Goal: Transaction & Acquisition: Purchase product/service

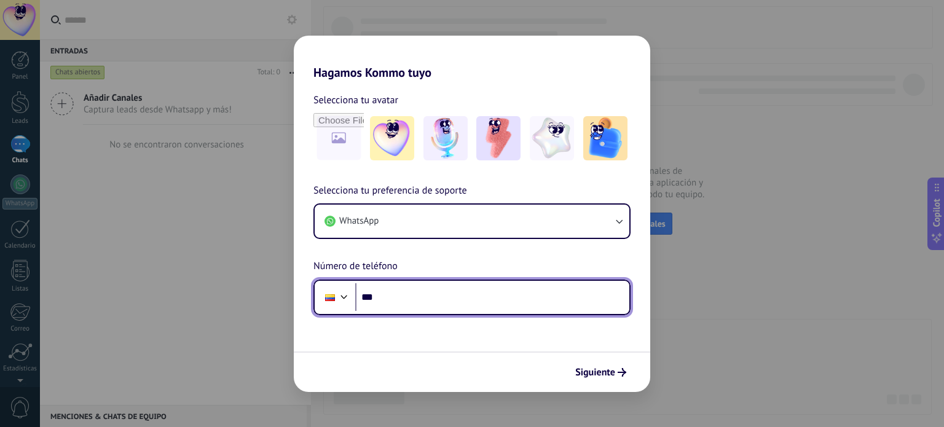
click at [424, 295] on input "***" at bounding box center [492, 297] width 274 height 28
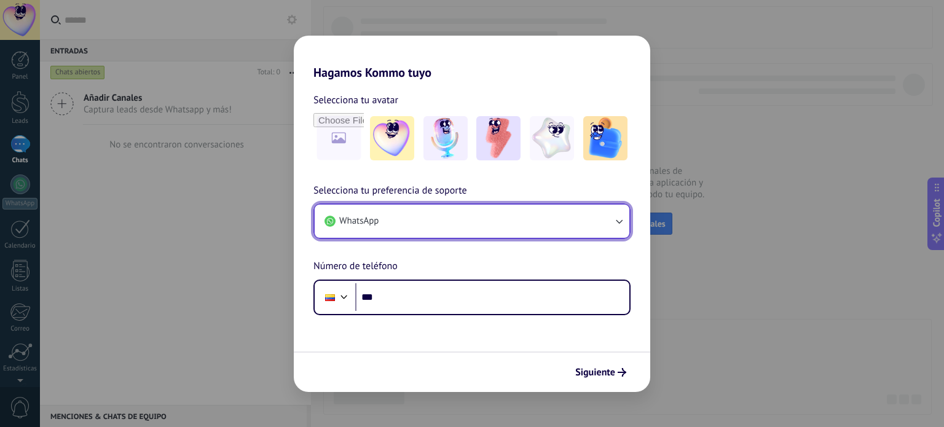
click at [407, 224] on button "WhatsApp" at bounding box center [472, 221] width 315 height 33
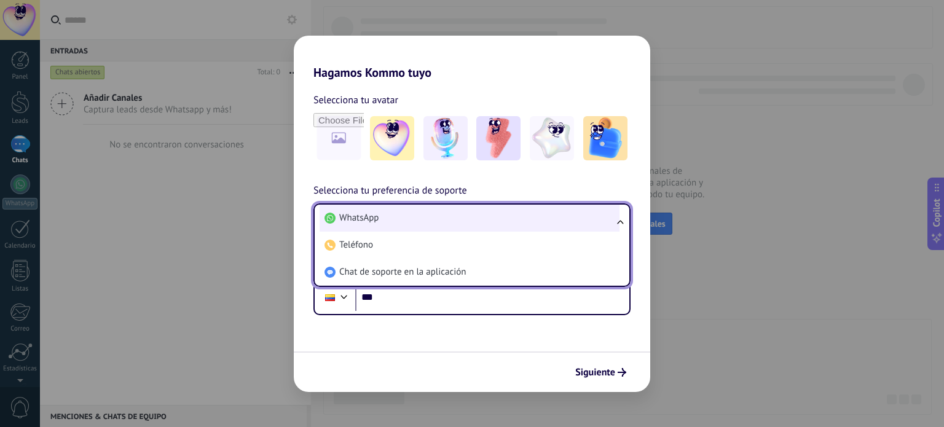
click at [407, 221] on li "WhatsApp" at bounding box center [470, 218] width 300 height 27
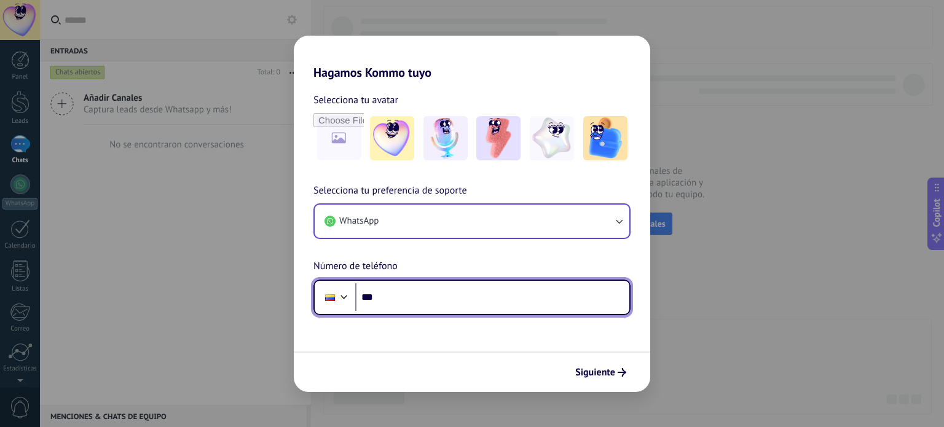
click at [405, 300] on input "***" at bounding box center [492, 297] width 274 height 28
type input "**********"
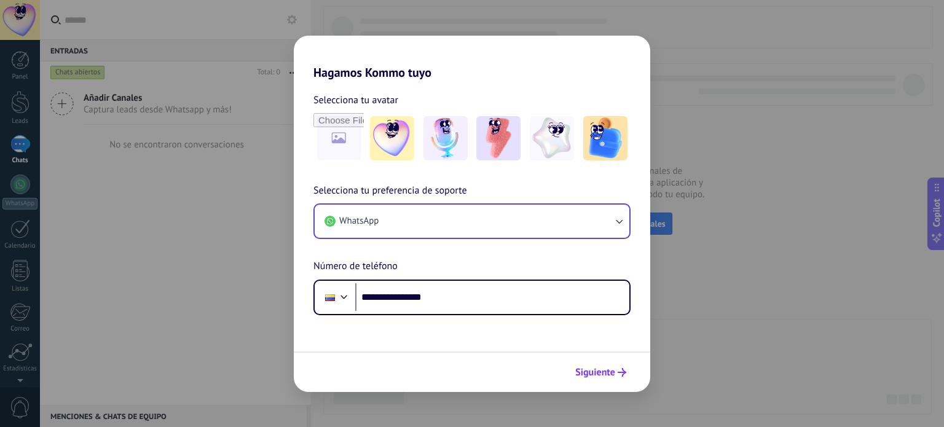
click at [600, 372] on span "Siguiente" at bounding box center [596, 372] width 40 height 9
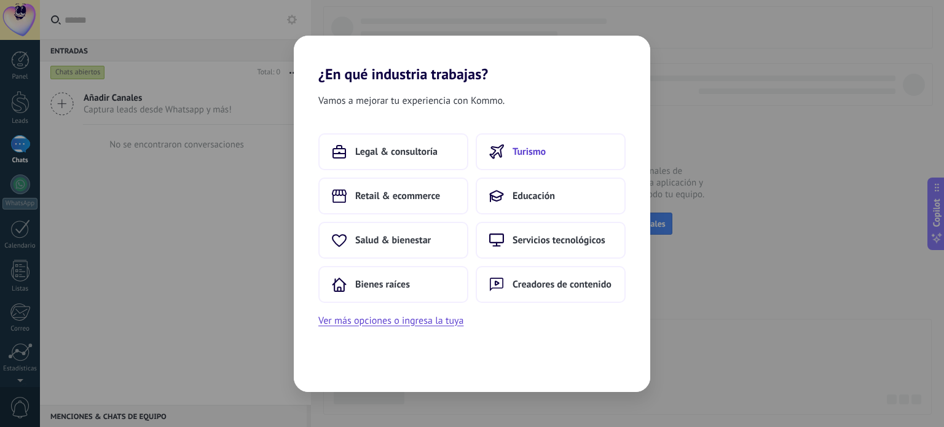
click at [544, 151] on span "Turismo" at bounding box center [529, 152] width 33 height 12
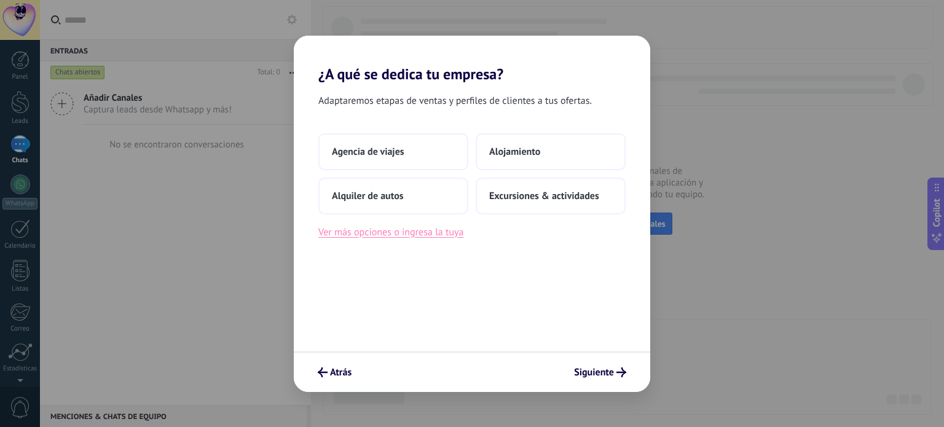
click at [385, 235] on button "Ver más opciones o ingresa la tuya" at bounding box center [391, 232] width 145 height 16
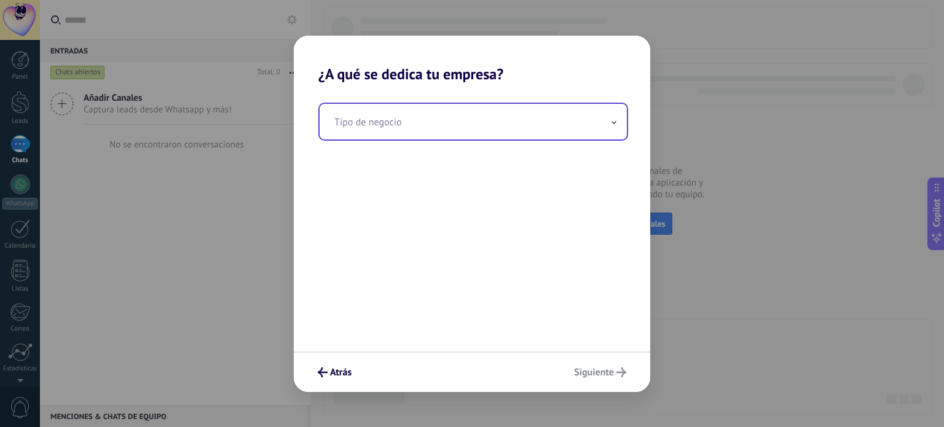
click at [413, 117] on input "text" at bounding box center [473, 122] width 307 height 36
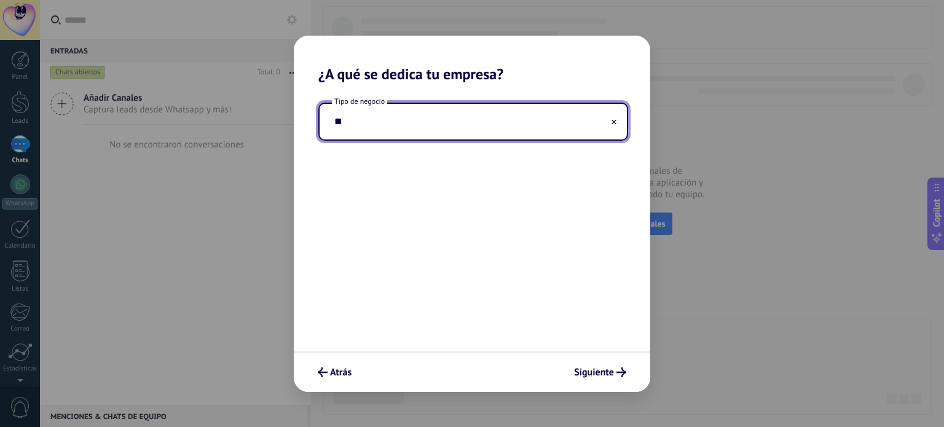
type input "*"
type input "*****"
click at [604, 374] on span "Siguiente" at bounding box center [594, 372] width 40 height 9
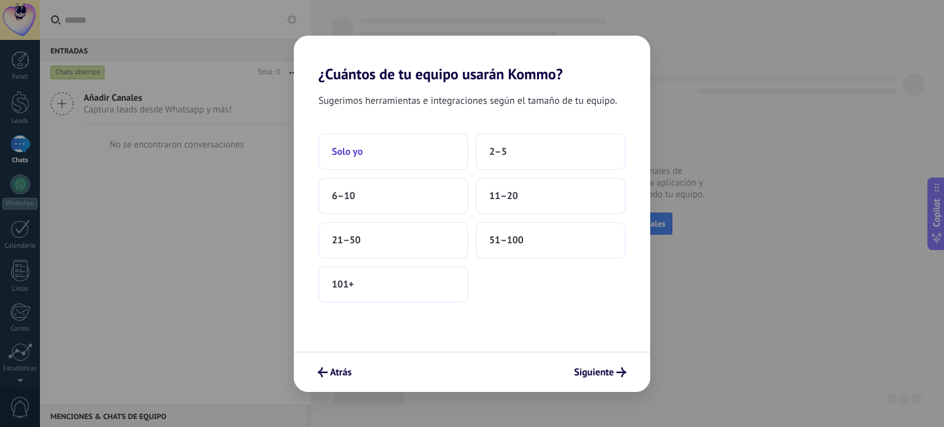
click at [374, 152] on button "Solo yo" at bounding box center [394, 151] width 150 height 37
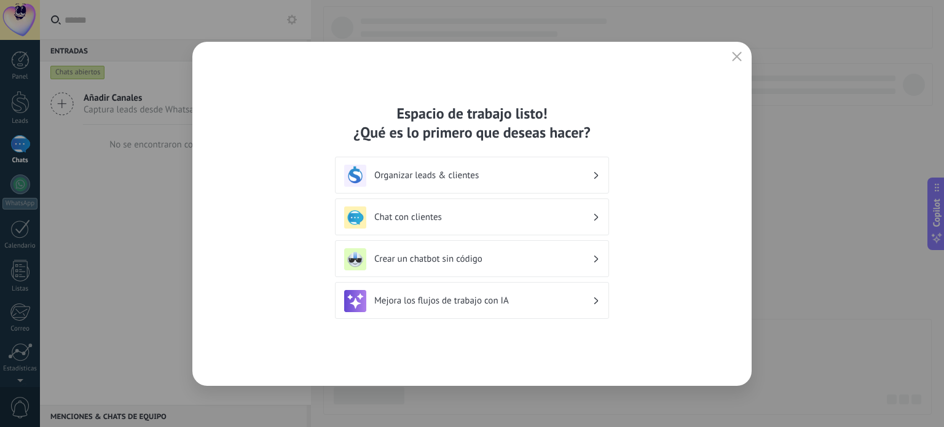
click at [553, 176] on h3 "Organizar leads & clientes" at bounding box center [483, 176] width 218 height 12
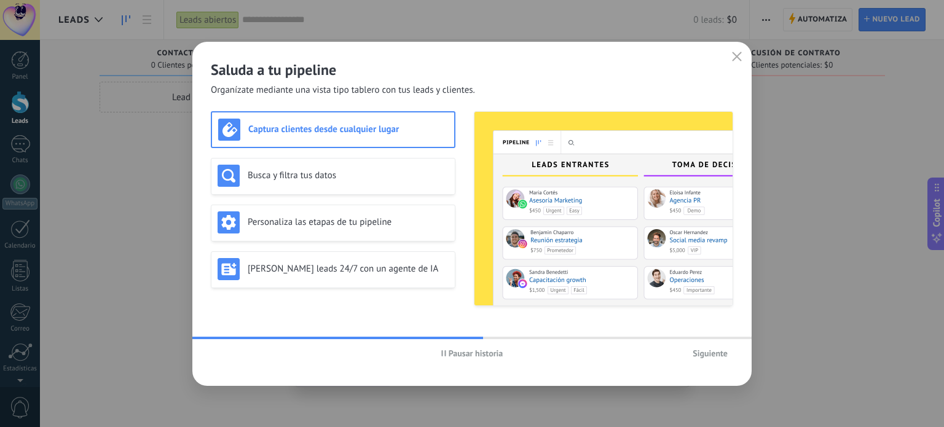
click at [482, 352] on span "Pausar historia" at bounding box center [476, 353] width 55 height 9
click at [736, 57] on use "button" at bounding box center [737, 56] width 9 height 9
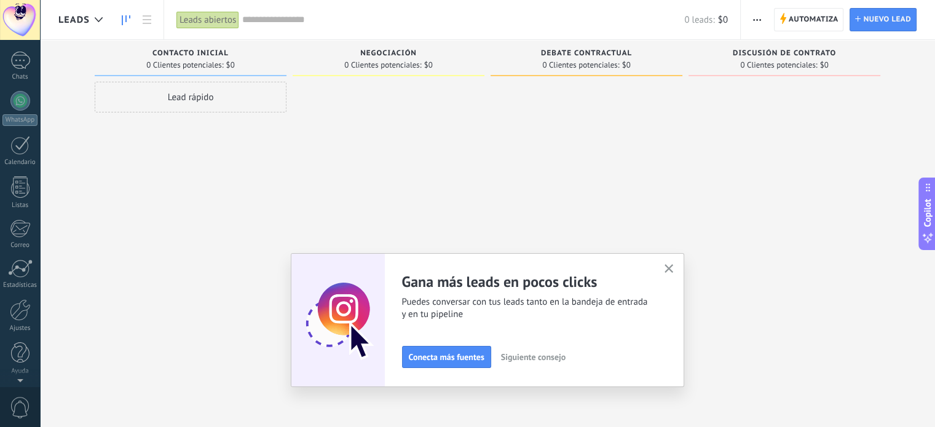
scroll to position [84, 0]
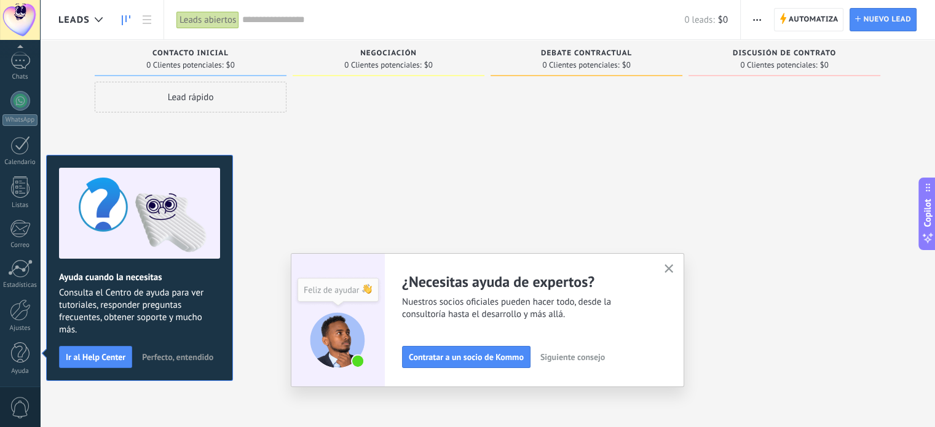
click at [674, 271] on use "button" at bounding box center [669, 268] width 9 height 9
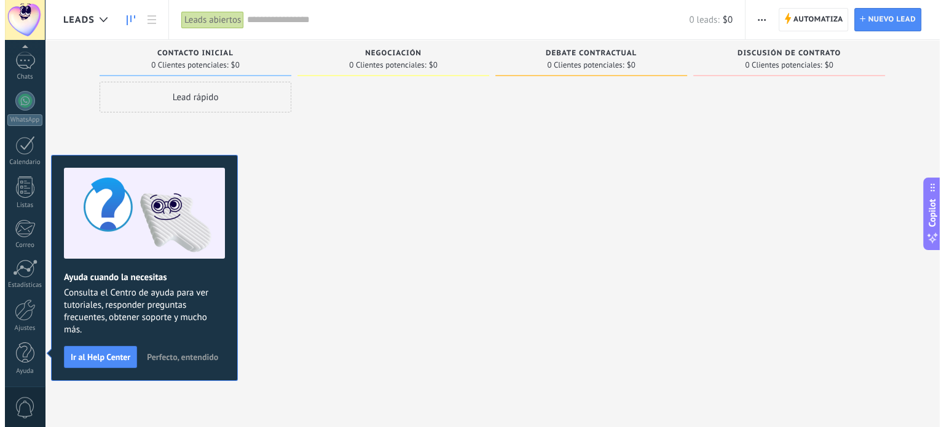
scroll to position [0, 0]
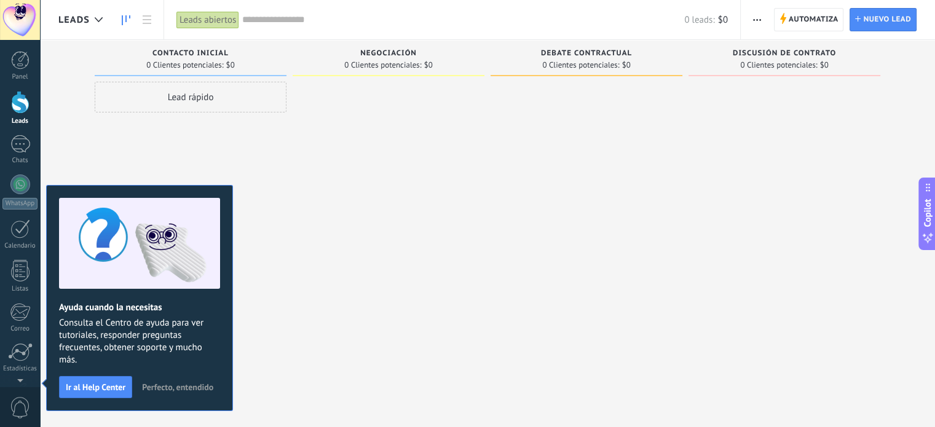
click at [25, 98] on div at bounding box center [20, 102] width 18 height 23
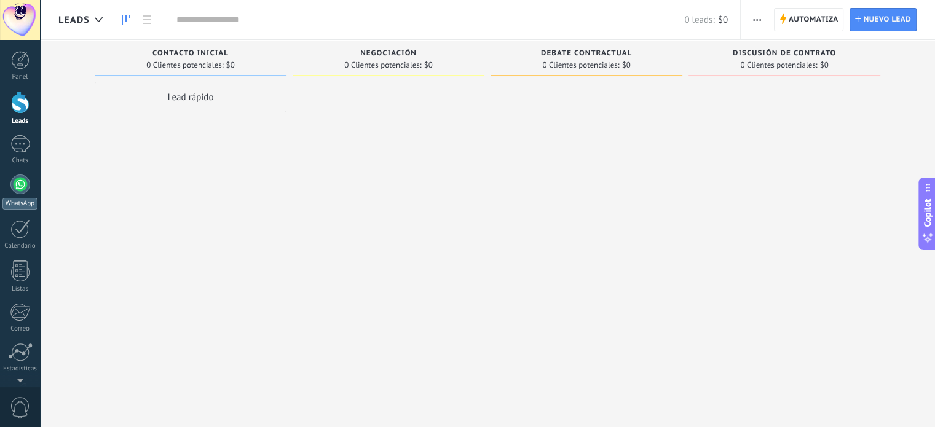
click at [22, 186] on div at bounding box center [20, 185] width 20 height 20
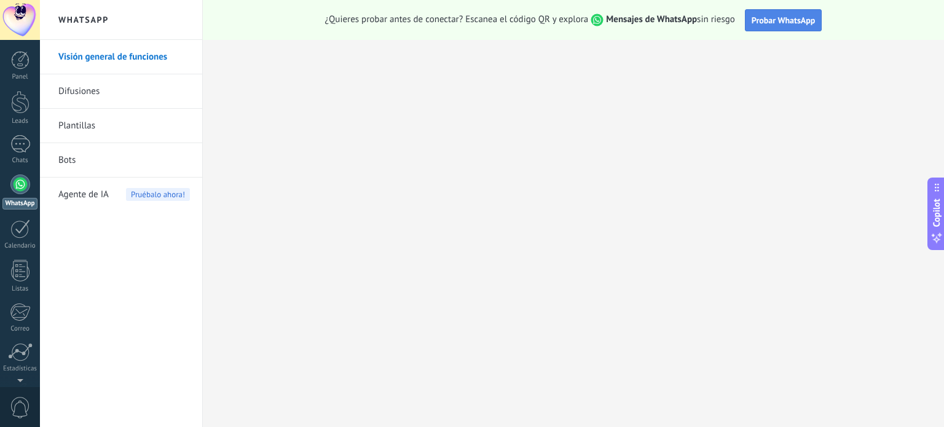
click at [777, 15] on span "Probar WhatsApp" at bounding box center [784, 20] width 64 height 11
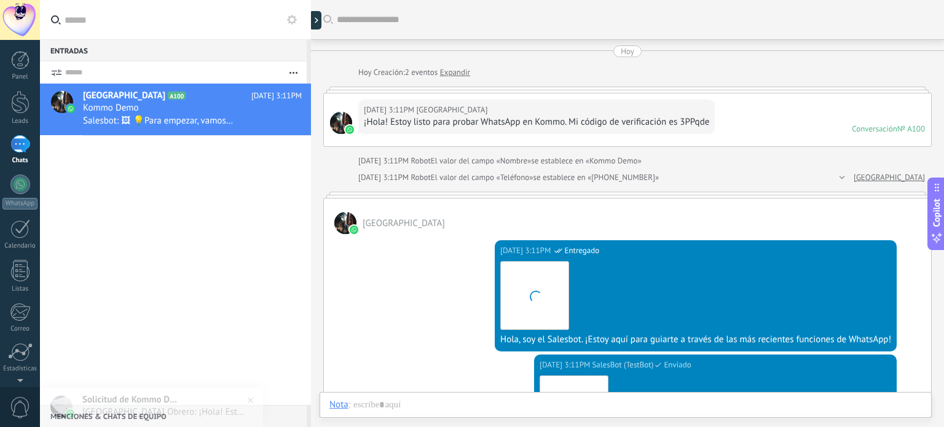
scroll to position [18, 0]
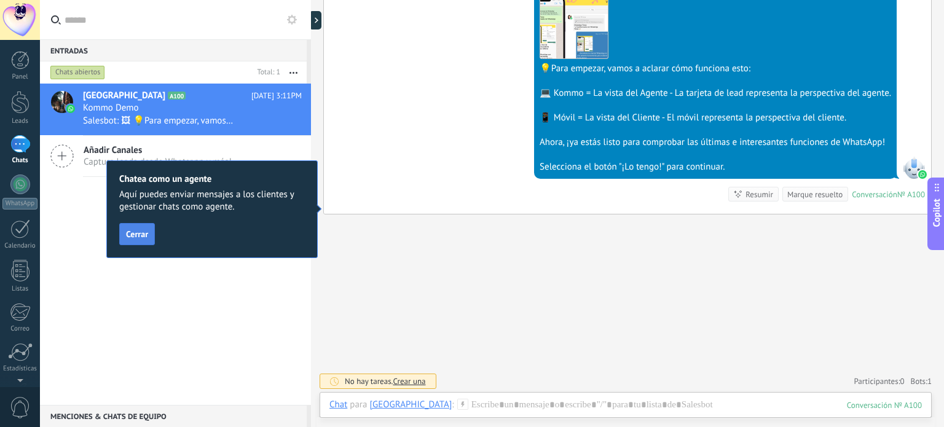
click at [143, 237] on span "Cerrar" at bounding box center [137, 234] width 22 height 9
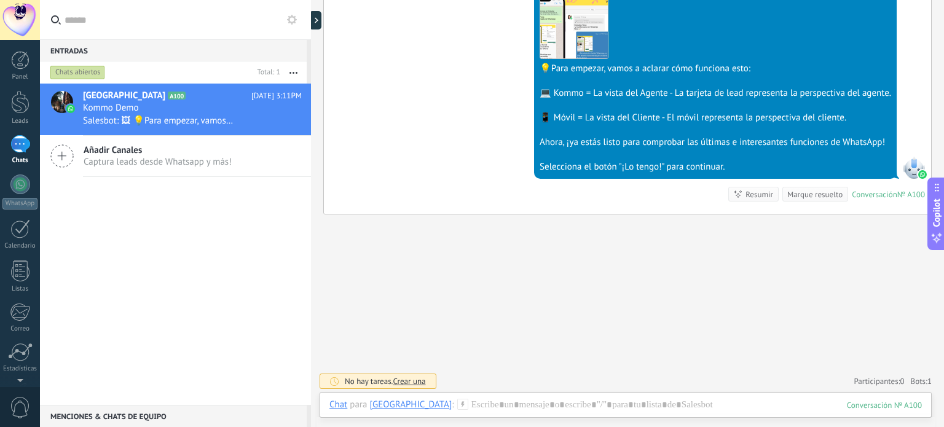
click at [528, 290] on div "Buscar Carga más [DATE] [DATE] Creación: 2 eventos Expandir [DATE] 3:11PM ‎[GEO…" at bounding box center [627, 21] width 633 height 815
click at [701, 300] on div "Buscar Carga más [DATE] [DATE] Creación: 2 eventos Expandir [DATE] 3:11PM ‎[GEO…" at bounding box center [627, 21] width 633 height 815
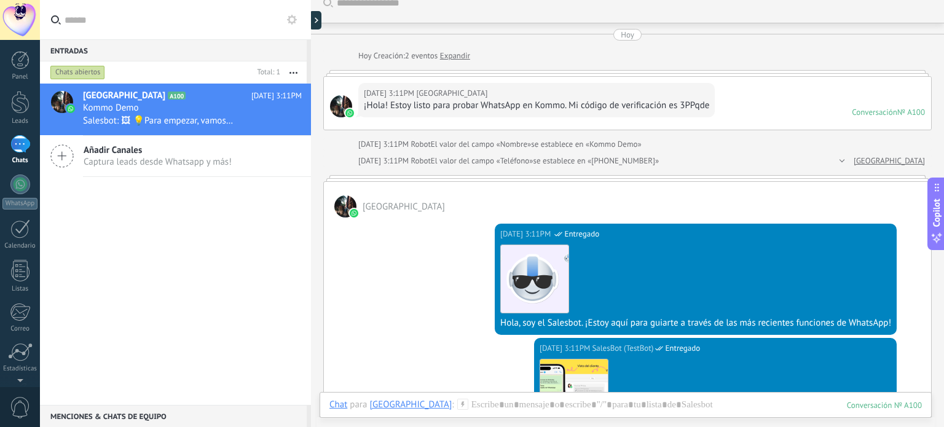
scroll to position [0, 0]
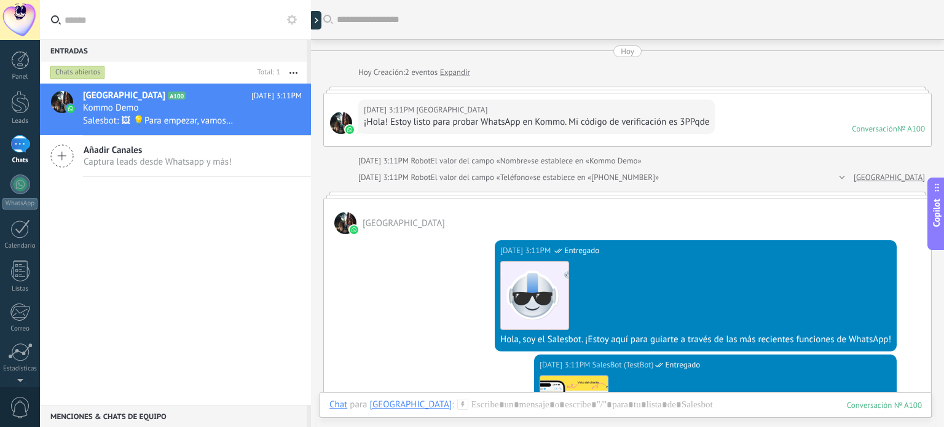
click at [293, 73] on button "button" at bounding box center [293, 72] width 26 height 22
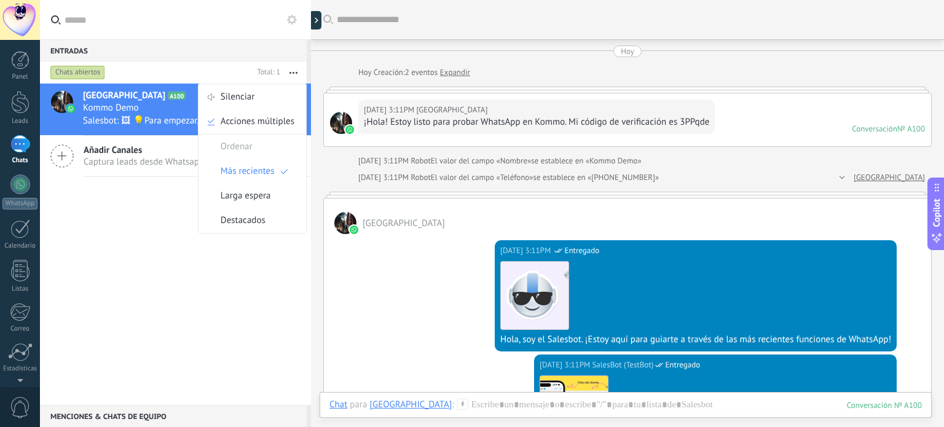
click at [196, 263] on div "‎[GEOGRAPHIC_DATA] [DATE] 3:11PM Kommo Demo Salesbot: 🖼 💡Para empezar, vamos a …" at bounding box center [175, 245] width 271 height 322
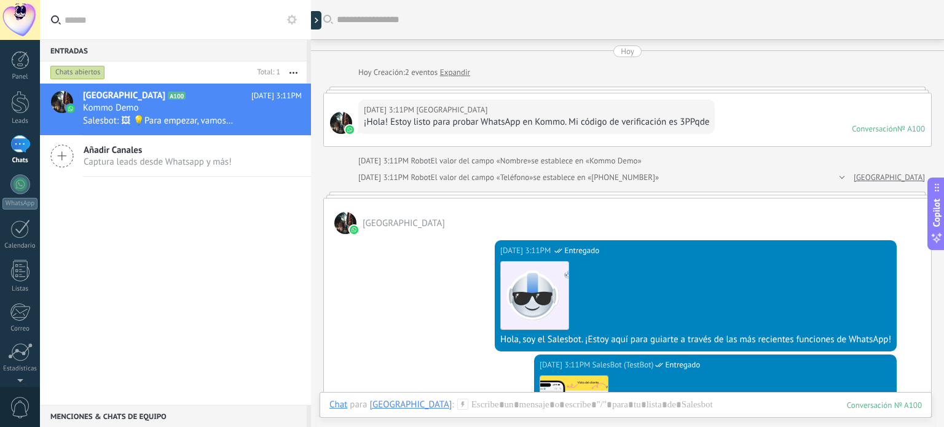
click at [170, 161] on span "Captura leads desde Whatsapp y más!" at bounding box center [158, 162] width 148 height 12
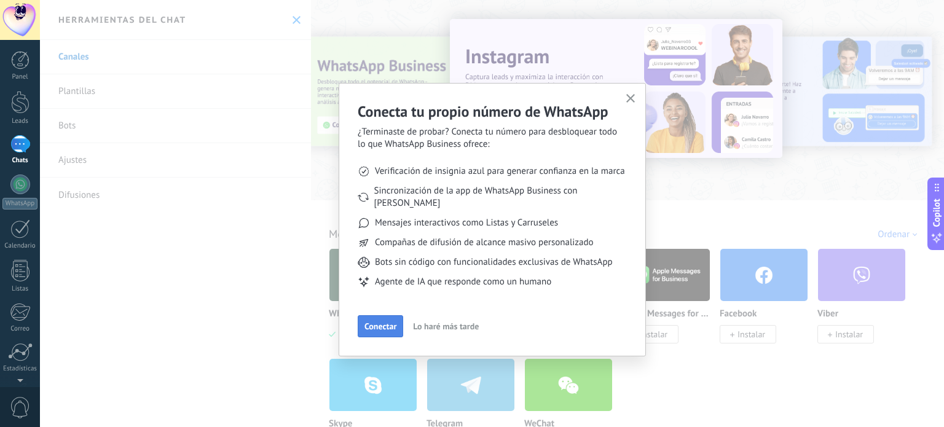
click at [376, 322] on span "Conectar" at bounding box center [381, 326] width 32 height 9
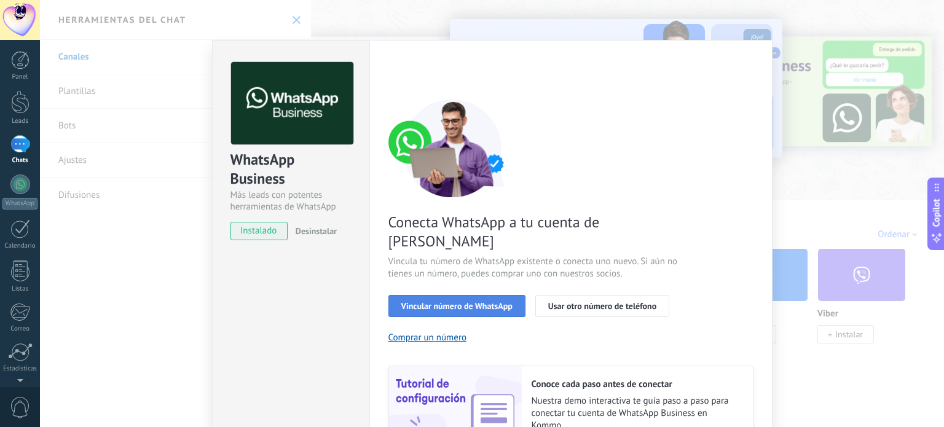
click at [475, 302] on span "Vincular número de WhatsApp" at bounding box center [457, 306] width 111 height 9
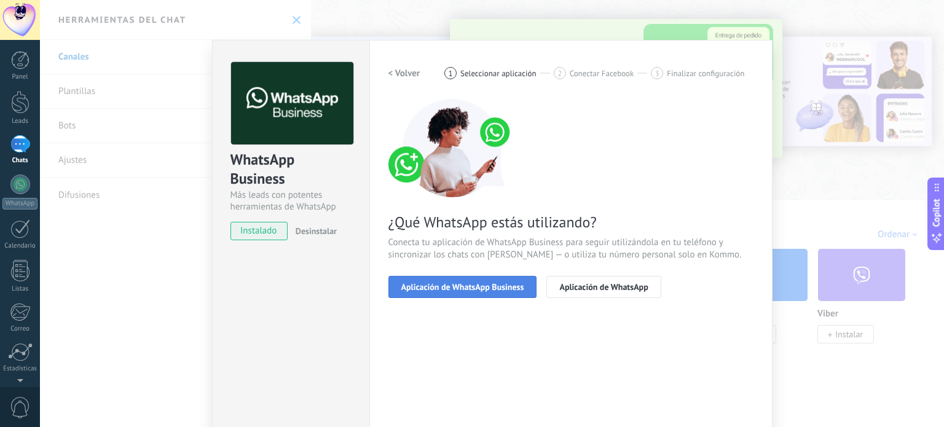
click at [487, 287] on span "Aplicación de WhatsApp Business" at bounding box center [463, 287] width 123 height 9
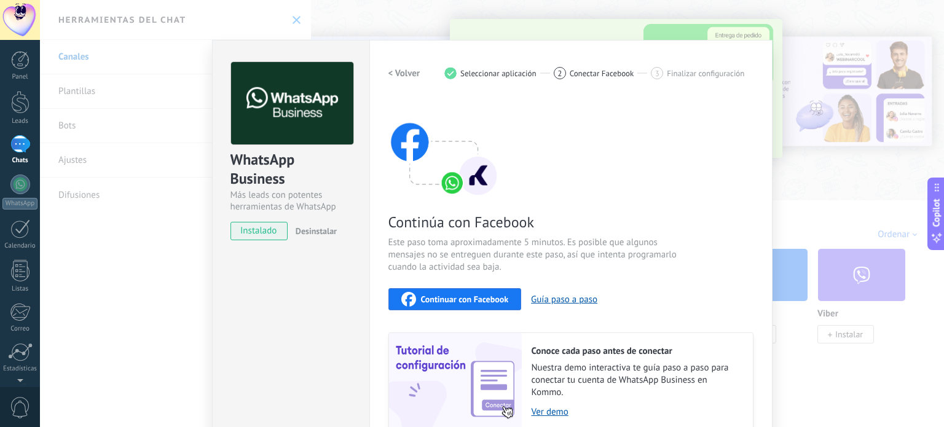
click at [480, 300] on span "Continuar con Facebook" at bounding box center [465, 299] width 88 height 9
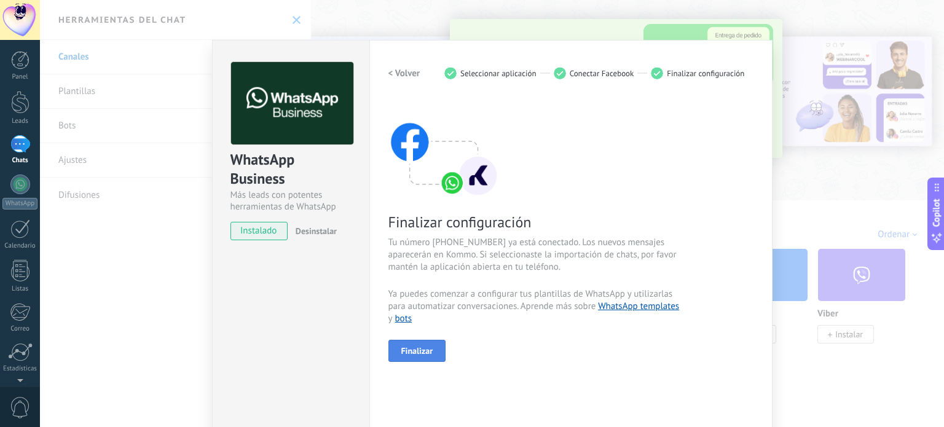
click at [418, 350] on span "Finalizar" at bounding box center [418, 351] width 32 height 9
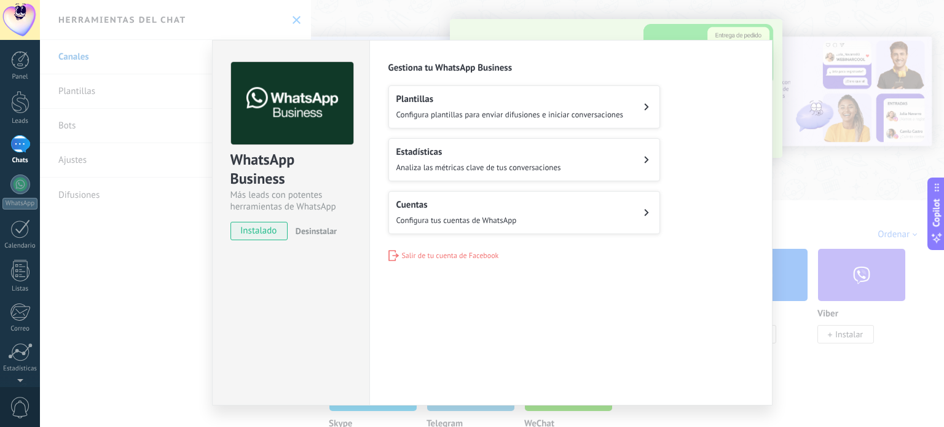
click at [514, 105] on div "Plantillas Configura plantillas para enviar difusiones e iniciar conversaciones" at bounding box center [511, 106] width 228 height 27
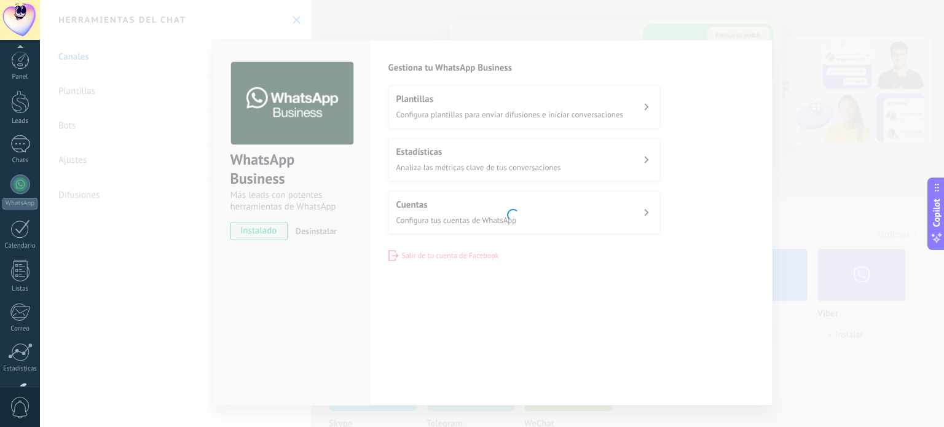
scroll to position [84, 0]
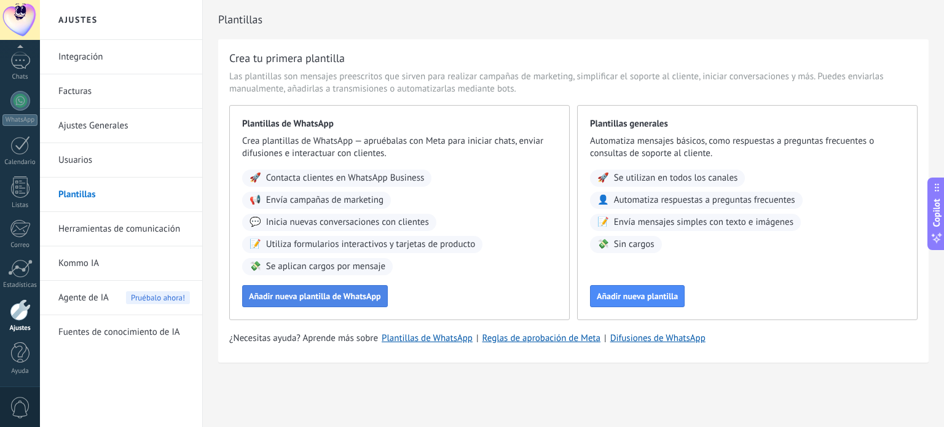
click at [336, 292] on span "Añadir nueva plantilla de WhatsApp" at bounding box center [315, 296] width 132 height 9
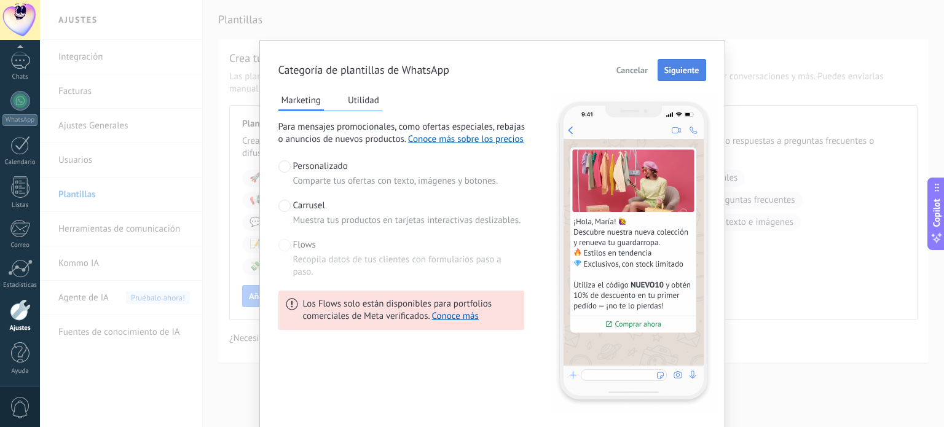
click at [687, 69] on span "Siguiente" at bounding box center [682, 70] width 35 height 9
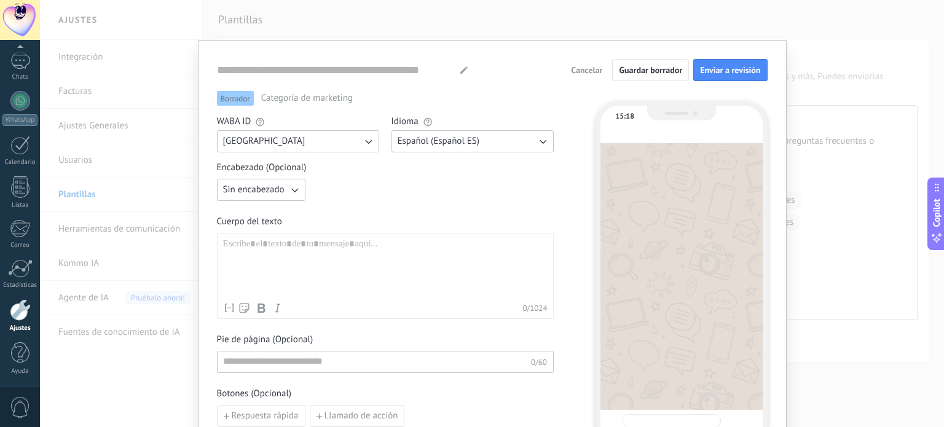
type input "**********"
click at [293, 188] on icon "button" at bounding box center [294, 190] width 12 height 12
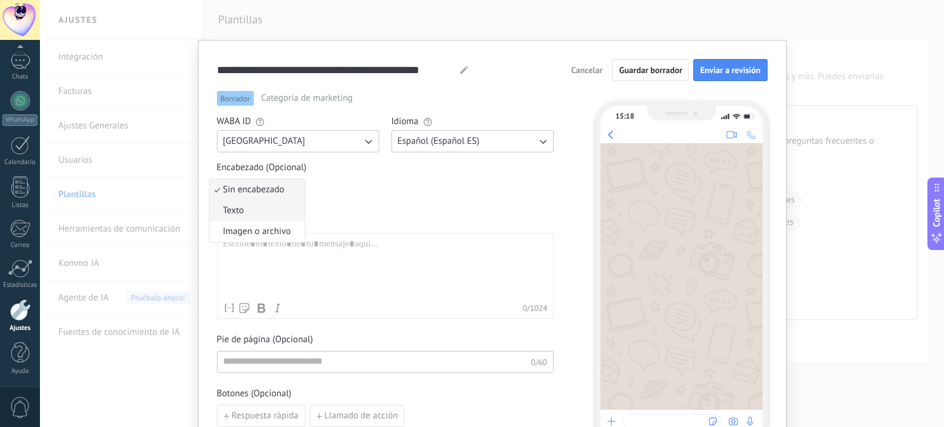
click at [261, 211] on li "Texto" at bounding box center [257, 210] width 95 height 21
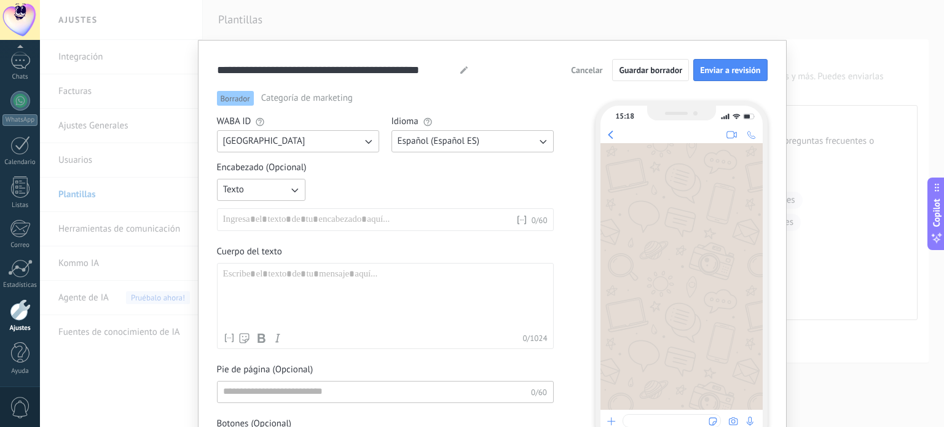
click at [266, 220] on div at bounding box center [369, 220] width 293 height 12
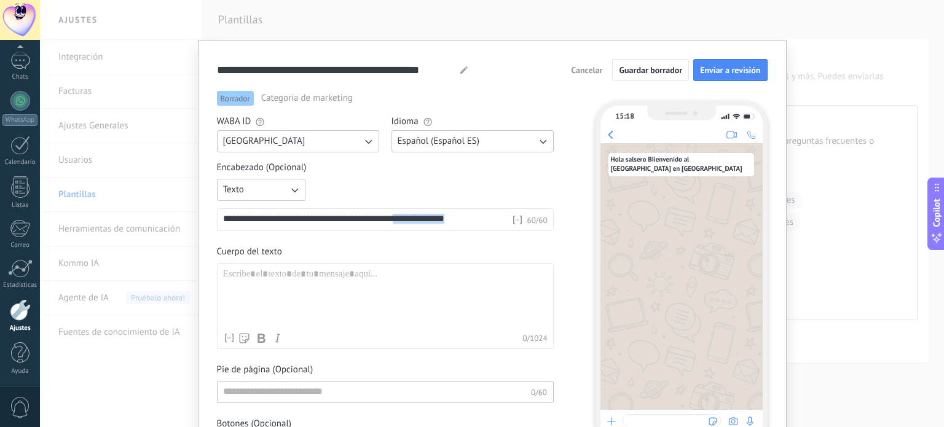
drag, startPoint x: 467, startPoint y: 219, endPoint x: 405, endPoint y: 220, distance: 61.5
click at [405, 220] on div "**********" at bounding box center [367, 220] width 288 height 12
click at [315, 272] on div at bounding box center [385, 298] width 325 height 58
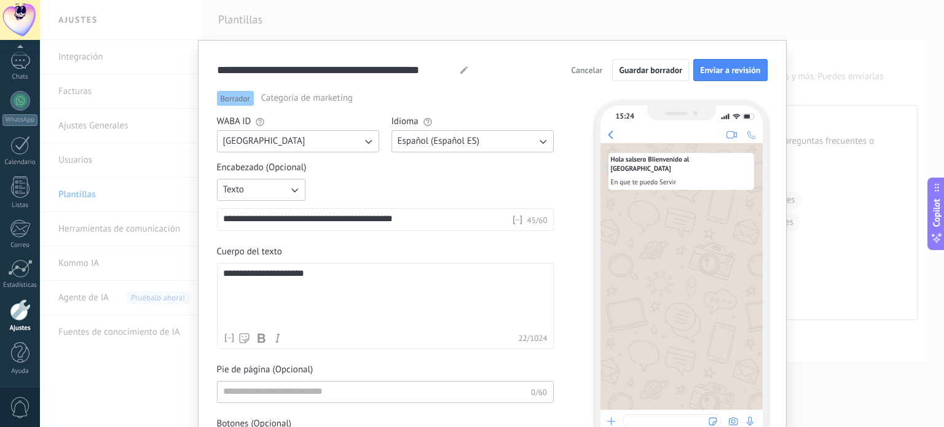
click at [366, 299] on div "**********" at bounding box center [385, 298] width 325 height 58
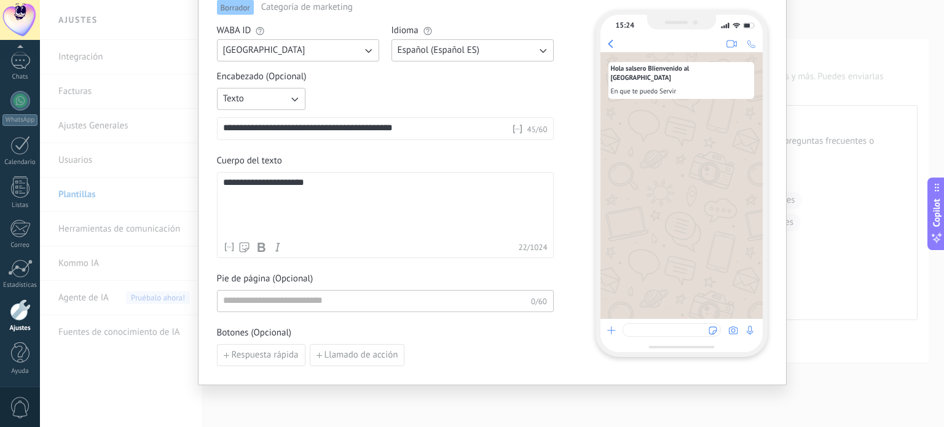
scroll to position [119, 0]
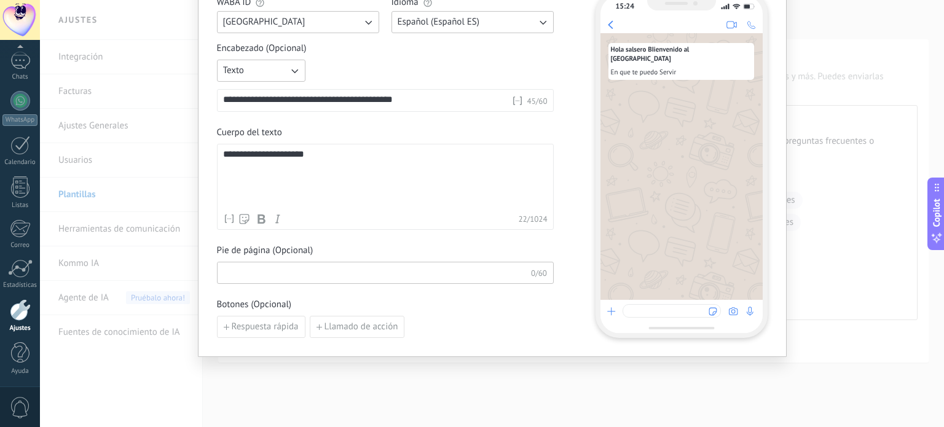
click at [341, 274] on input at bounding box center [375, 273] width 314 height 20
click at [283, 327] on span "Respuesta rápida" at bounding box center [265, 327] width 67 height 9
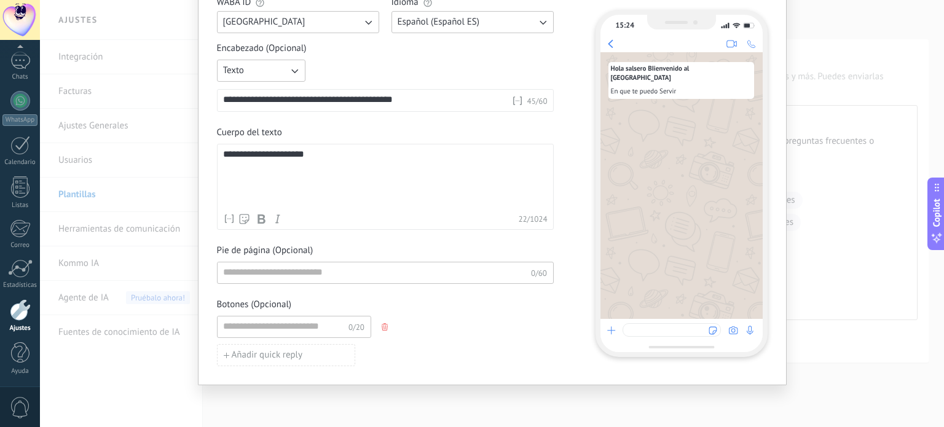
click at [429, 206] on div "**********" at bounding box center [385, 178] width 325 height 58
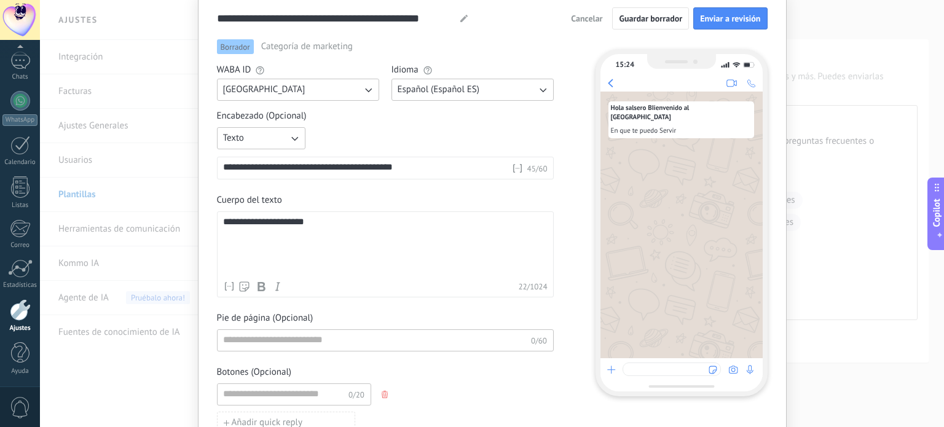
scroll to position [0, 0]
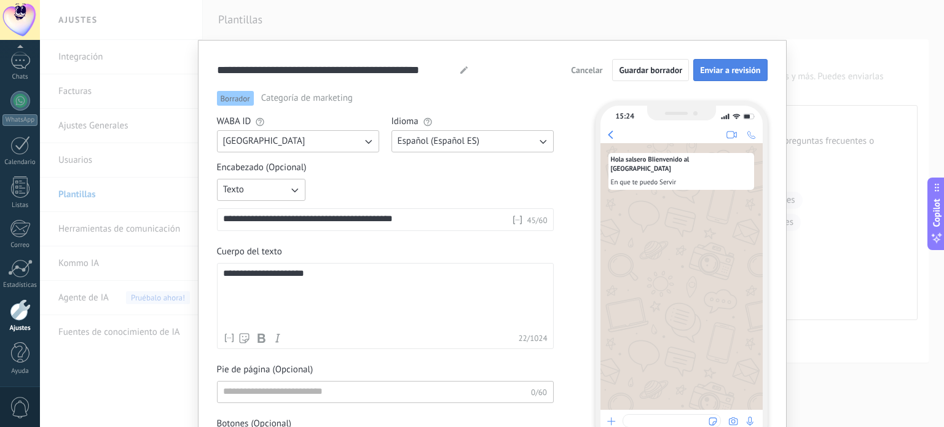
click at [741, 73] on span "Enviar a revisión" at bounding box center [730, 70] width 60 height 9
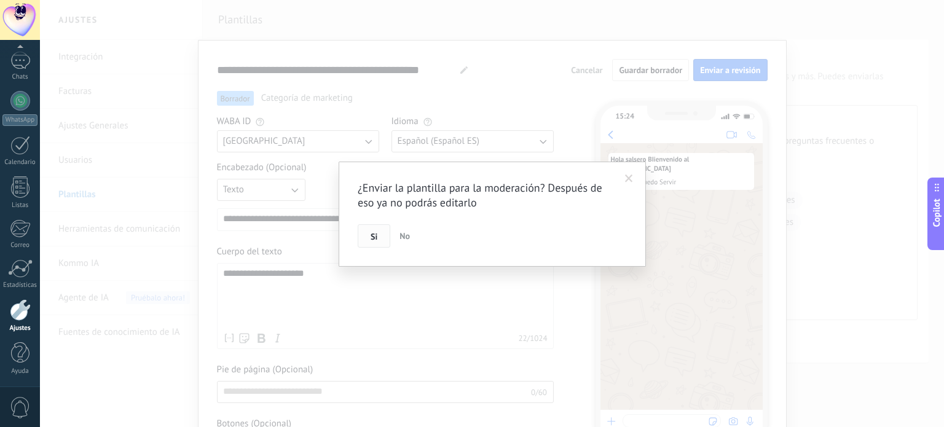
click at [376, 235] on span "Si" at bounding box center [374, 236] width 7 height 9
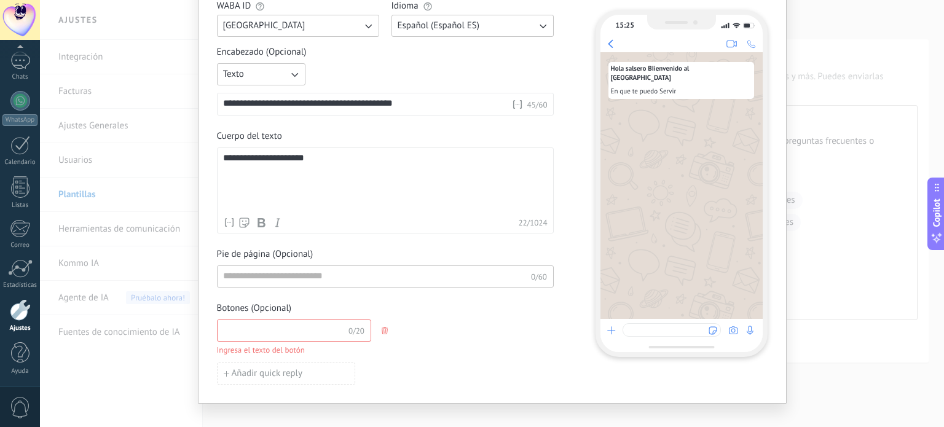
scroll to position [131, 0]
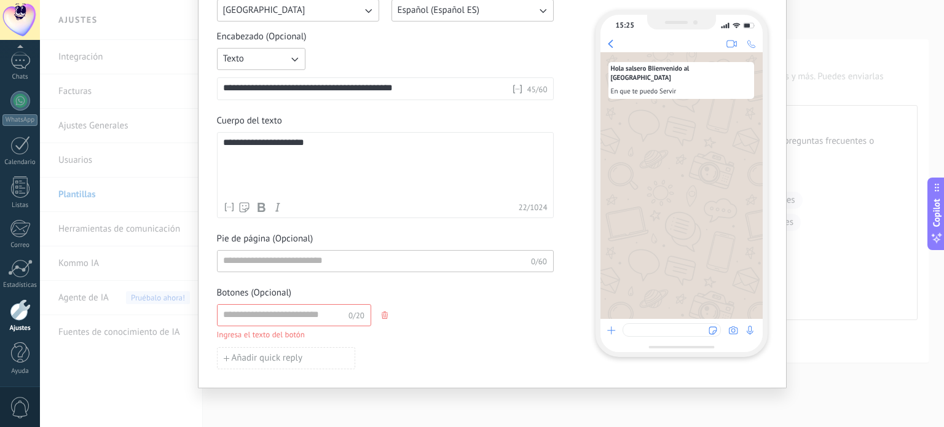
click at [494, 319] on div "0/20 Ingresa el texto del botón" at bounding box center [385, 322] width 337 height 37
click at [267, 311] on input at bounding box center [283, 315] width 131 height 20
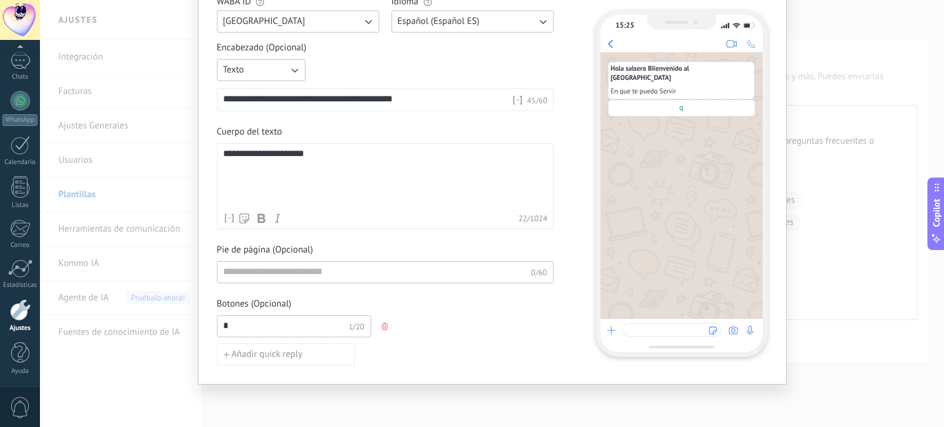
scroll to position [119, 0]
type input "**********"
click at [483, 334] on div "**********" at bounding box center [385, 327] width 337 height 22
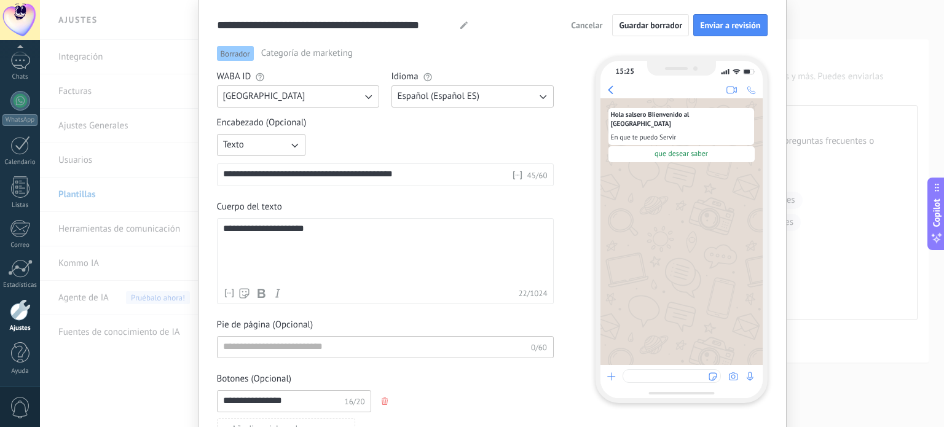
scroll to position [0, 0]
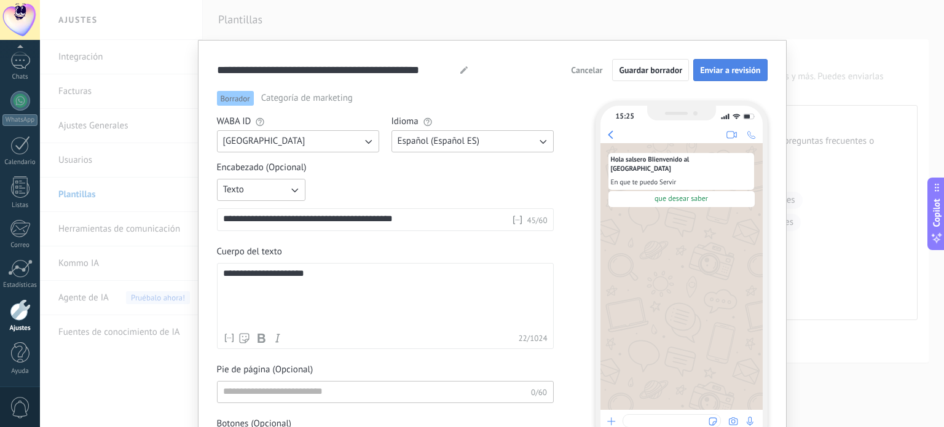
click at [739, 68] on span "Enviar a revisión" at bounding box center [730, 70] width 60 height 9
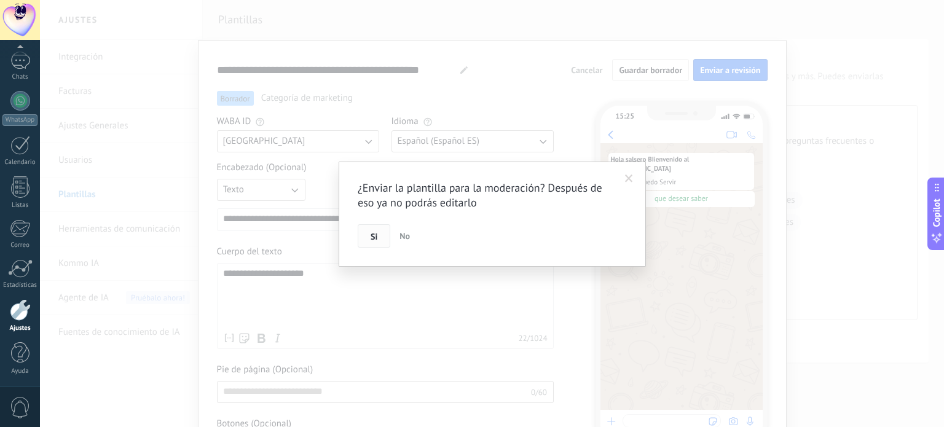
click at [371, 229] on button "Si" at bounding box center [374, 235] width 33 height 23
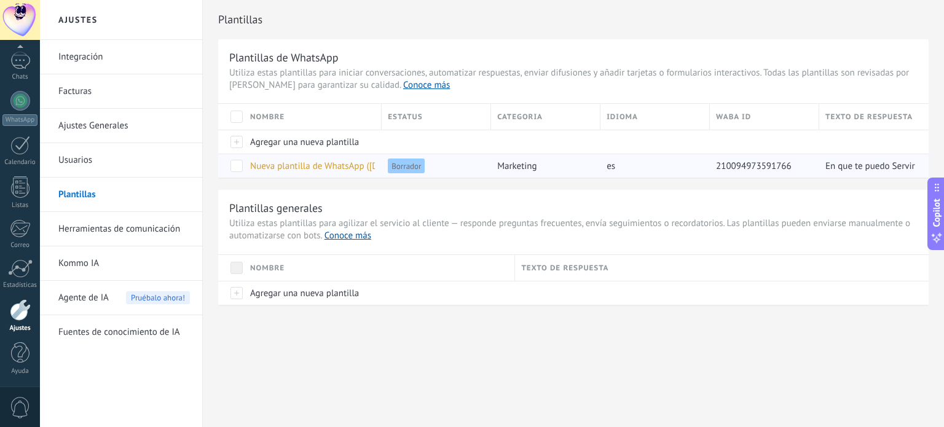
click at [238, 165] on span at bounding box center [237, 166] width 12 height 12
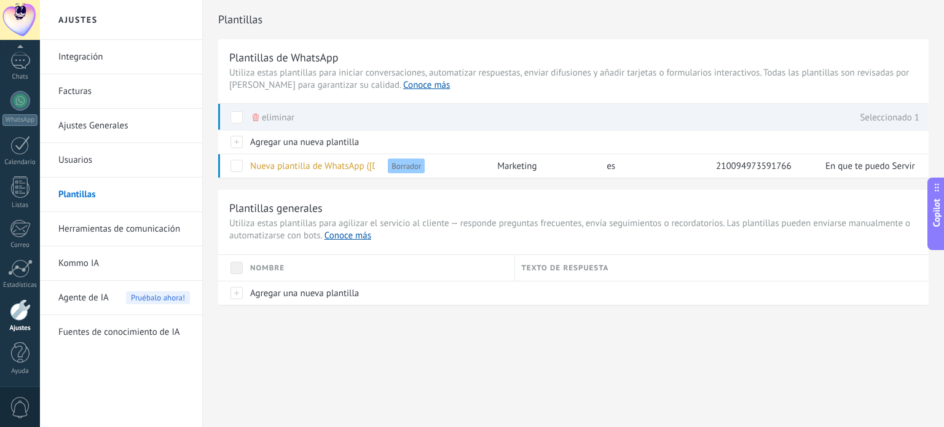
click at [373, 366] on div "Ajustes Integración Facturas Ajustes Generales Usuarios Plantillas Herramientas…" at bounding box center [492, 213] width 904 height 427
click at [18, 184] on div at bounding box center [20, 187] width 18 height 22
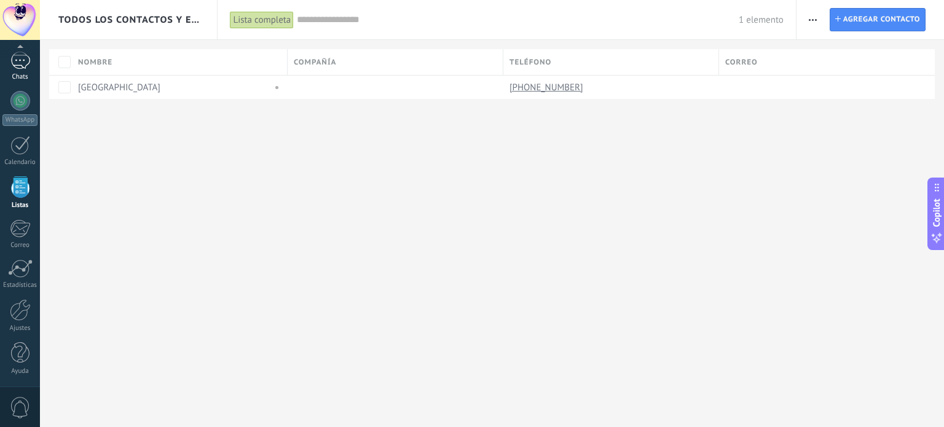
click at [16, 61] on div "1" at bounding box center [20, 61] width 20 height 18
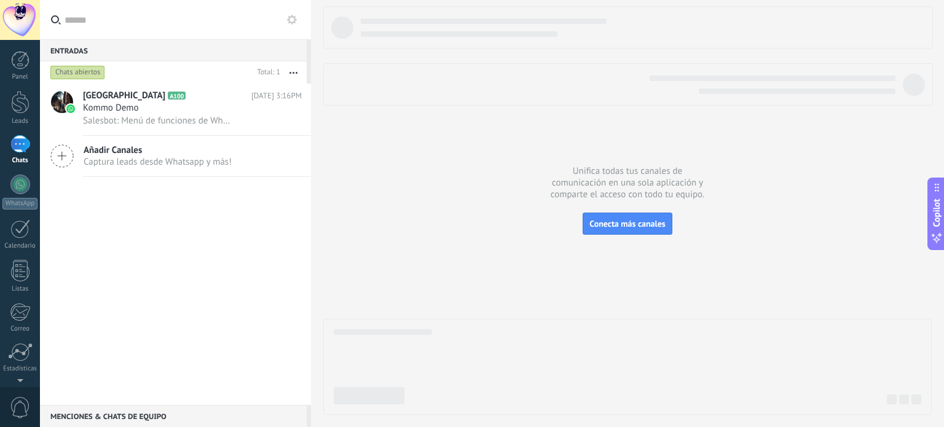
click at [186, 152] on span "Añadir Canales" at bounding box center [158, 150] width 148 height 12
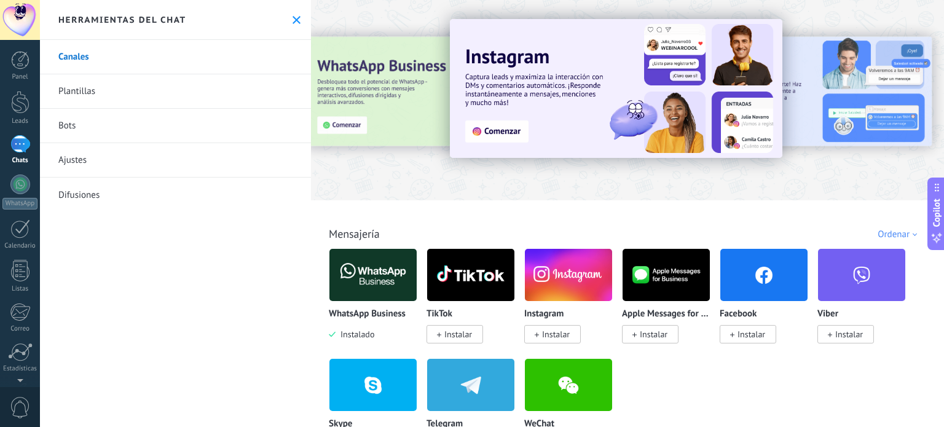
click at [163, 97] on link "Plantillas" at bounding box center [175, 91] width 271 height 34
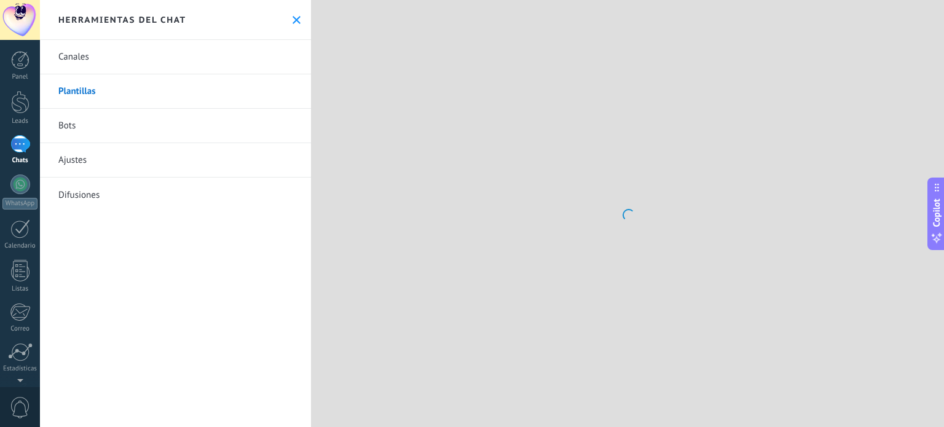
click at [172, 132] on link "Bots" at bounding box center [175, 126] width 271 height 34
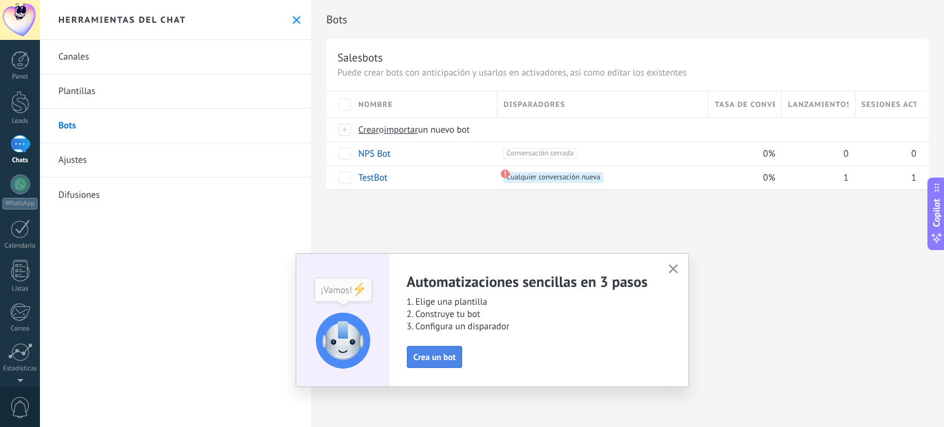
click at [440, 353] on span "Crea un bot" at bounding box center [435, 357] width 42 height 9
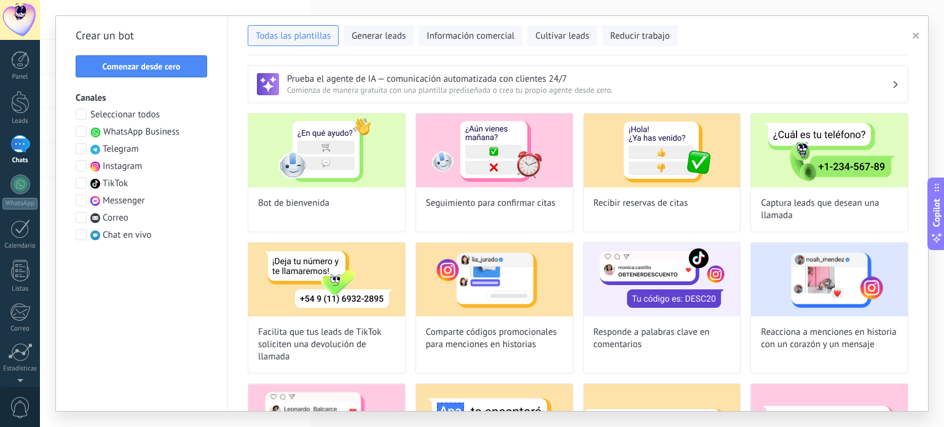
click at [81, 130] on span at bounding box center [81, 131] width 11 height 11
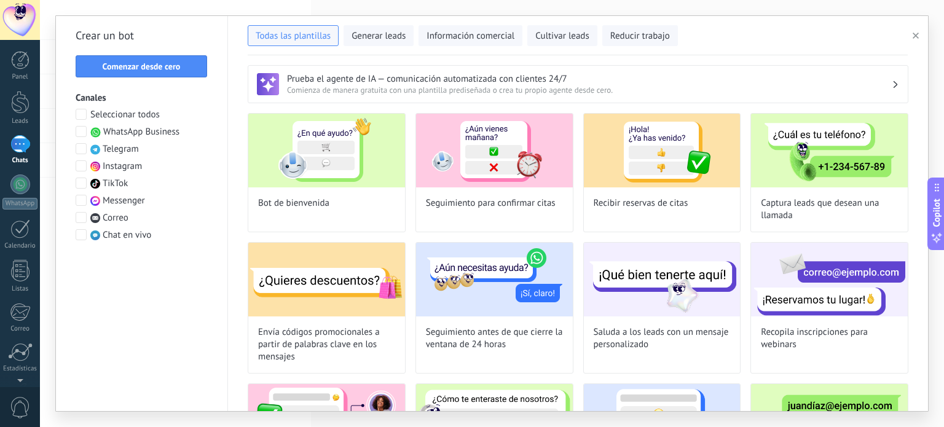
click at [82, 163] on span at bounding box center [81, 165] width 11 height 11
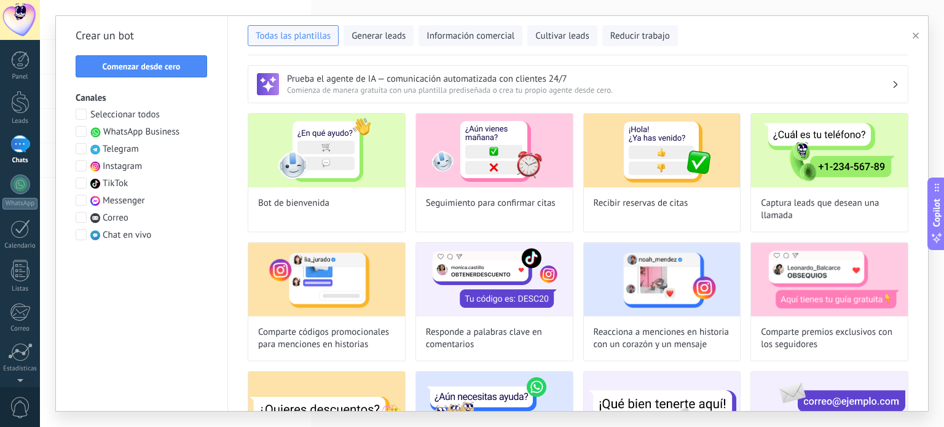
click at [83, 199] on span at bounding box center [81, 200] width 11 height 11
click at [18, 146] on div "1" at bounding box center [20, 144] width 20 height 18
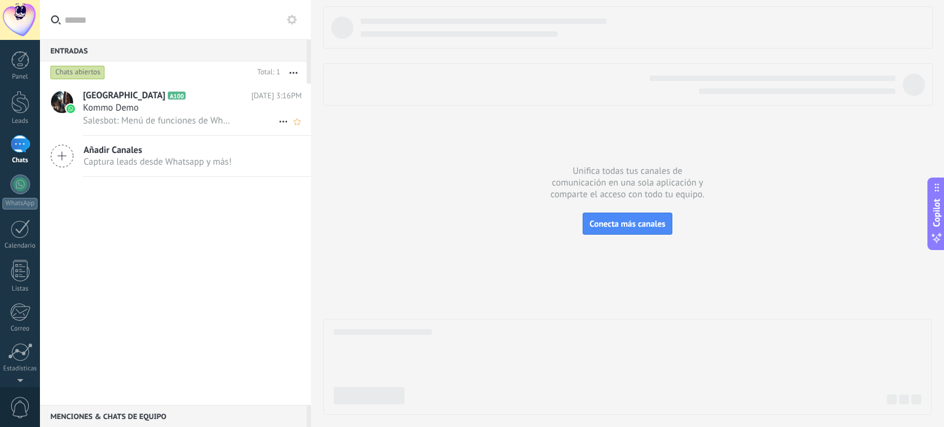
click at [145, 93] on span "‎[GEOGRAPHIC_DATA]" at bounding box center [124, 96] width 82 height 12
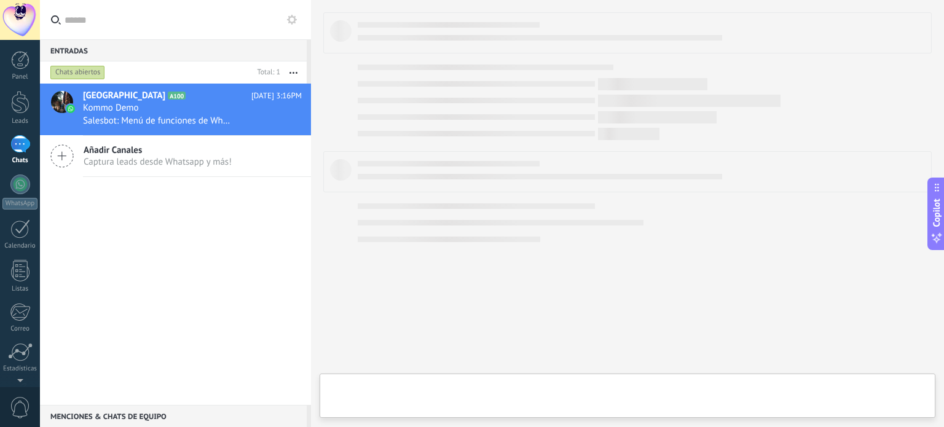
type textarea "**********"
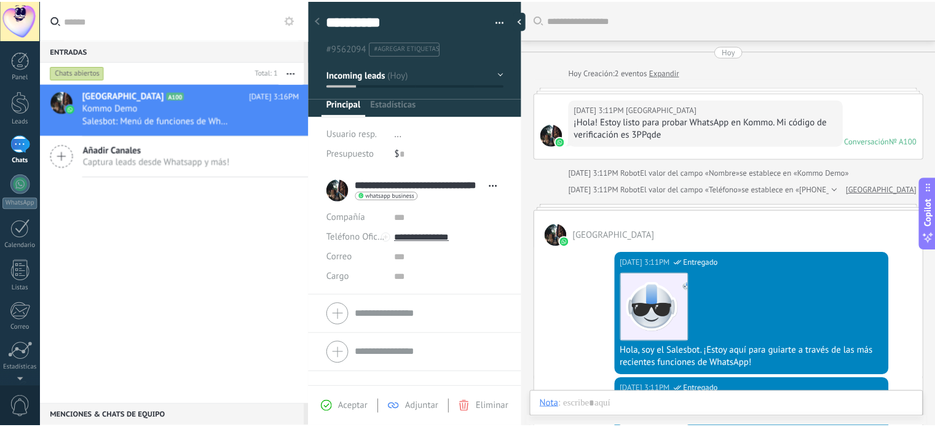
scroll to position [489, 0]
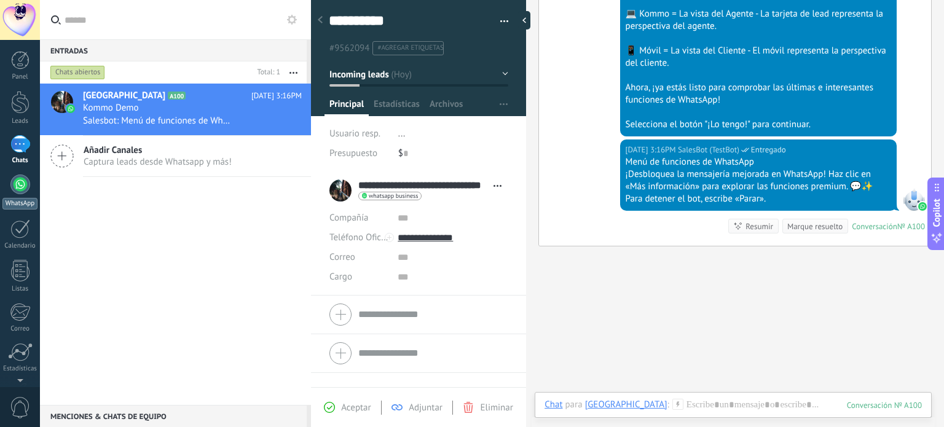
click at [27, 196] on link "WhatsApp" at bounding box center [20, 192] width 40 height 35
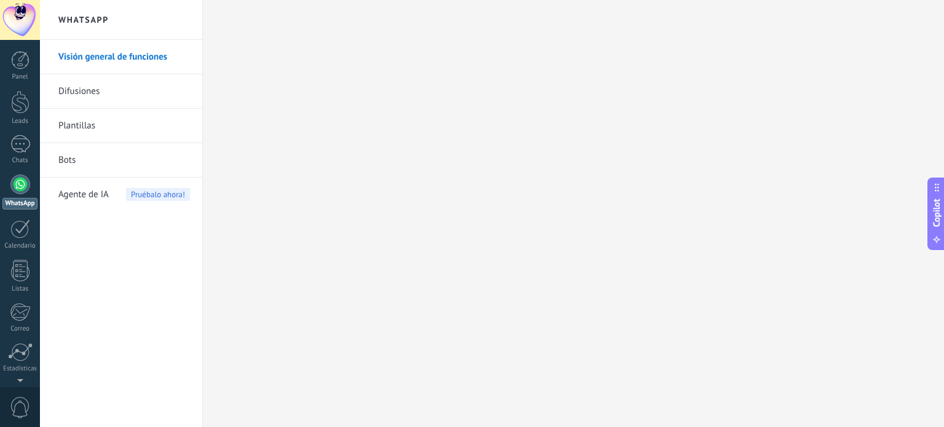
click at [15, 191] on div at bounding box center [20, 185] width 20 height 20
click at [26, 103] on div at bounding box center [20, 102] width 18 height 23
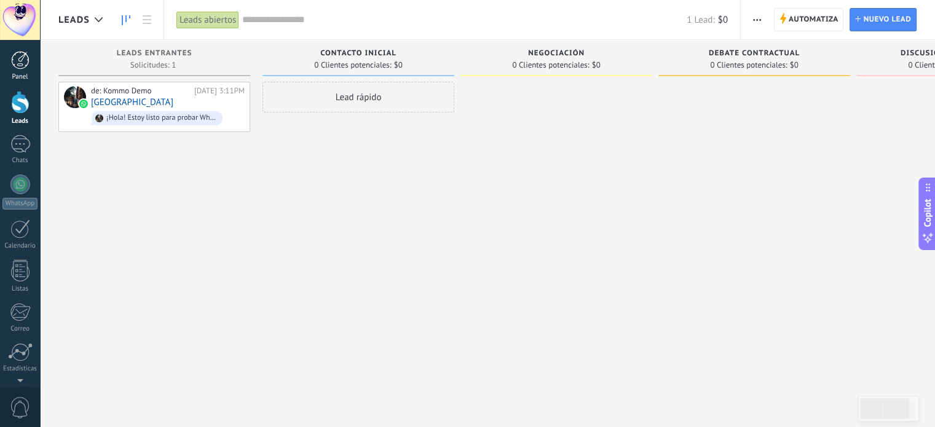
click at [22, 68] on div at bounding box center [20, 60] width 18 height 18
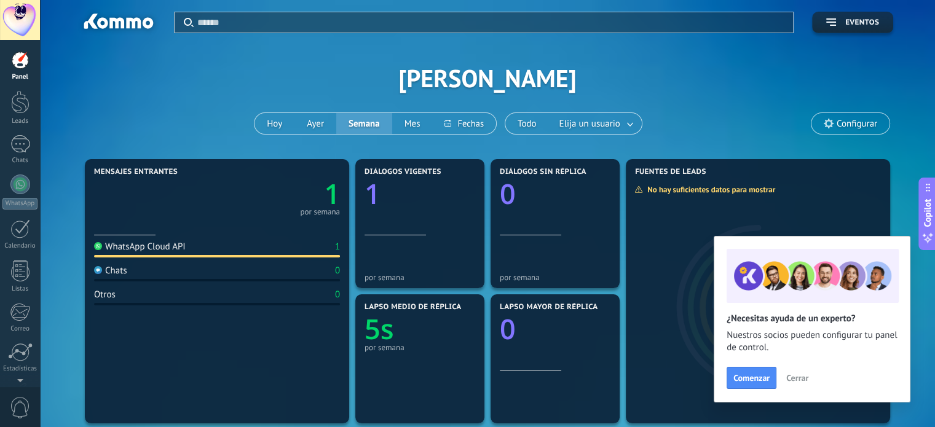
click at [802, 381] on span "Cerrar" at bounding box center [797, 378] width 22 height 9
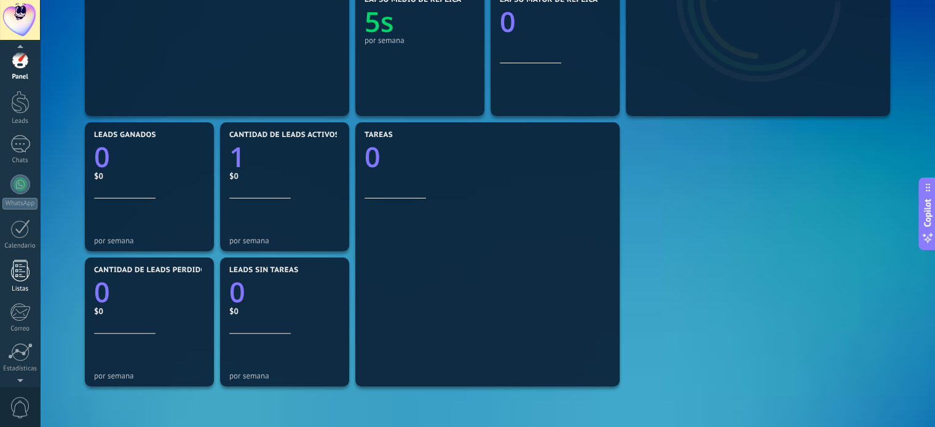
scroll to position [4, 0]
click at [21, 186] on div at bounding box center [20, 181] width 20 height 20
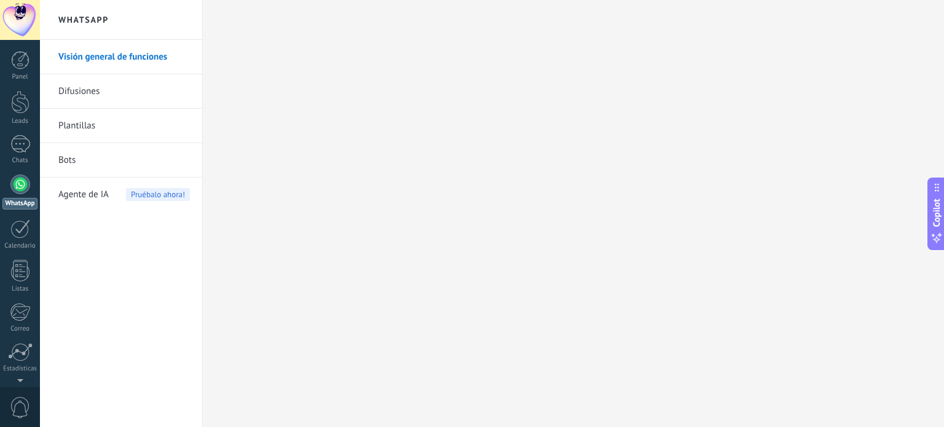
click at [24, 20] on div at bounding box center [20, 20] width 40 height 40
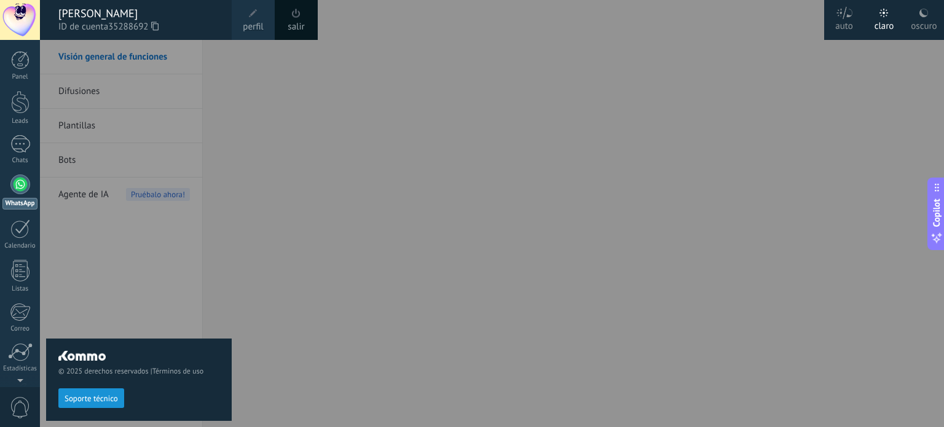
click at [265, 21] on link "perfil" at bounding box center [253, 20] width 43 height 40
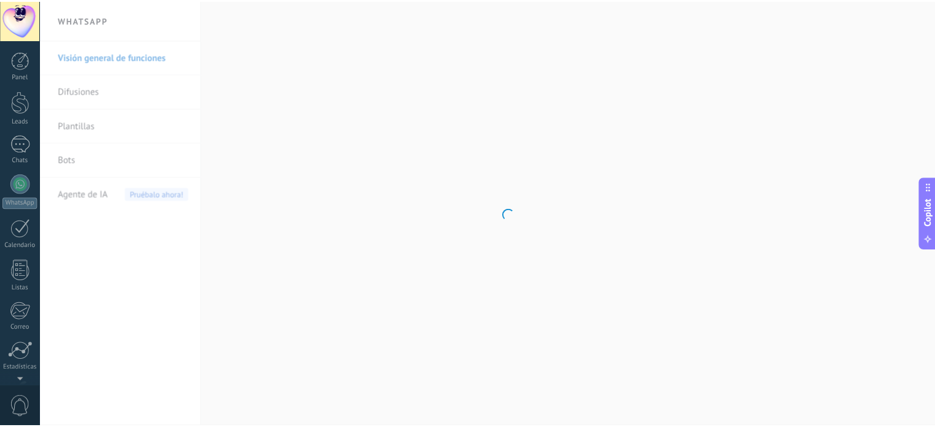
scroll to position [84, 0]
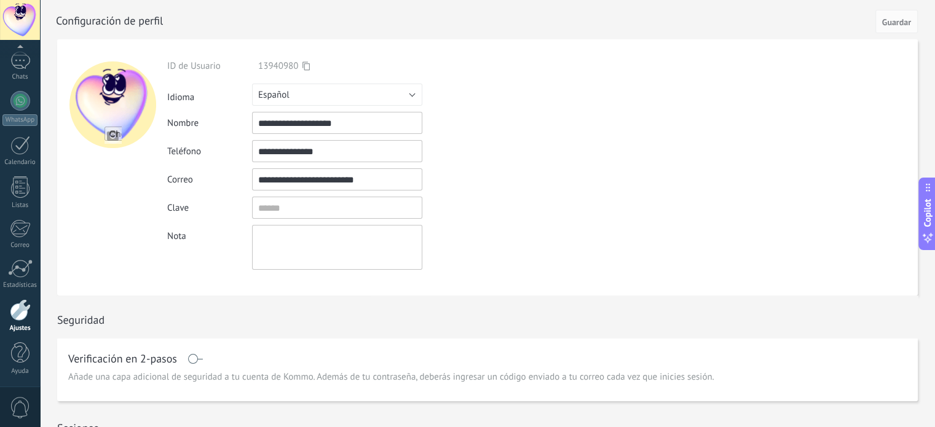
click at [116, 104] on div at bounding box center [112, 104] width 87 height 87
click at [20, 103] on div at bounding box center [20, 101] width 20 height 20
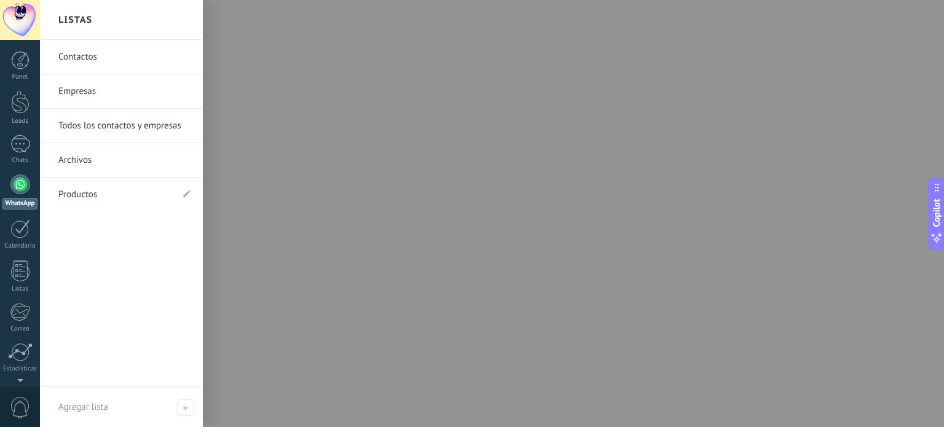
click at [107, 85] on link "Empresas" at bounding box center [124, 91] width 132 height 34
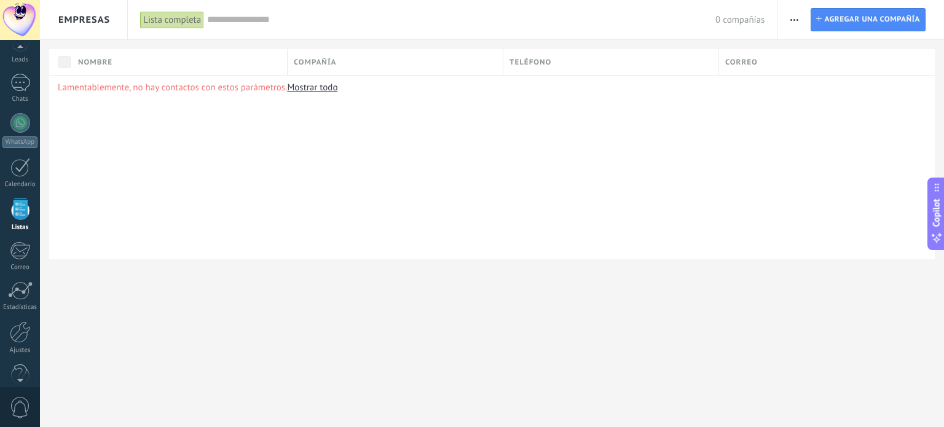
scroll to position [60, 0]
click at [22, 336] on div at bounding box center [20, 334] width 21 height 22
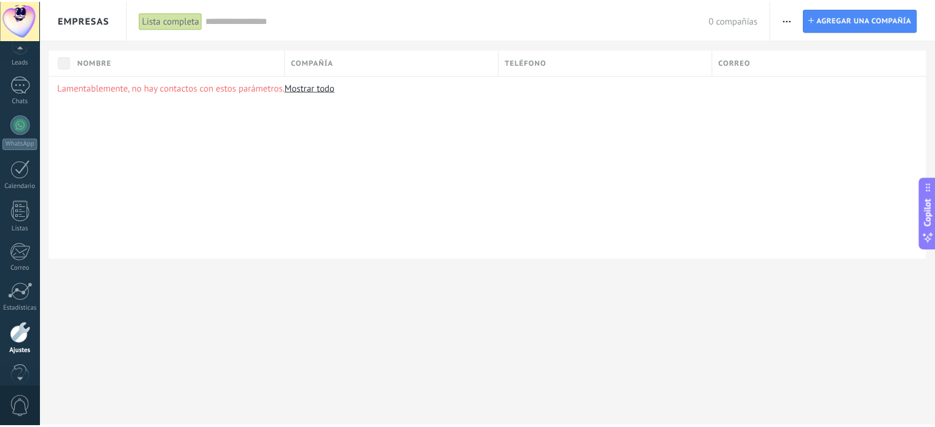
scroll to position [84, 0]
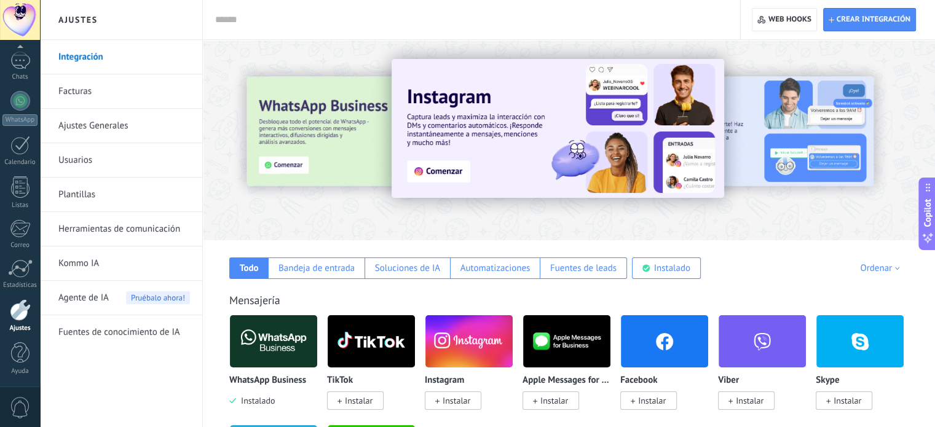
click at [133, 87] on link "Facturas" at bounding box center [124, 91] width 132 height 34
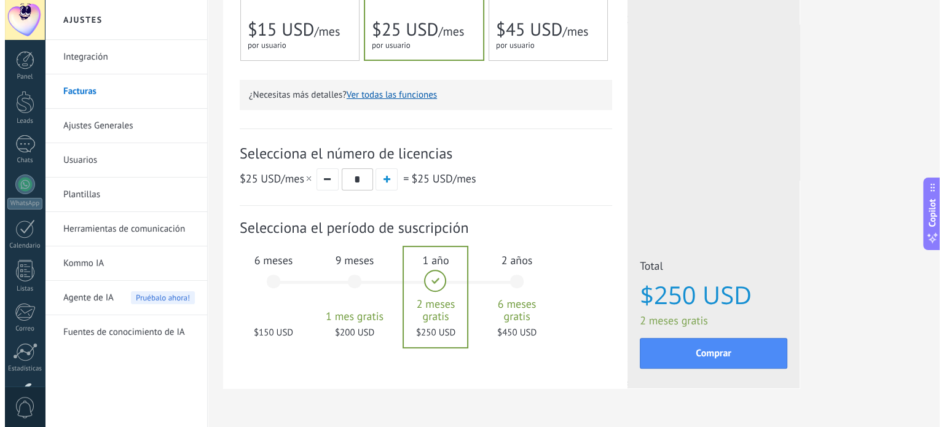
scroll to position [361, 0]
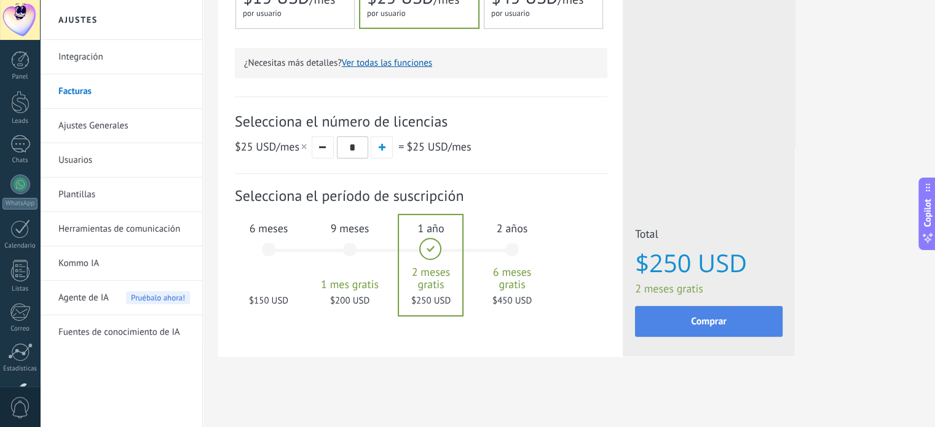
click at [706, 320] on span "Comprar" at bounding box center [709, 321] width 36 height 9
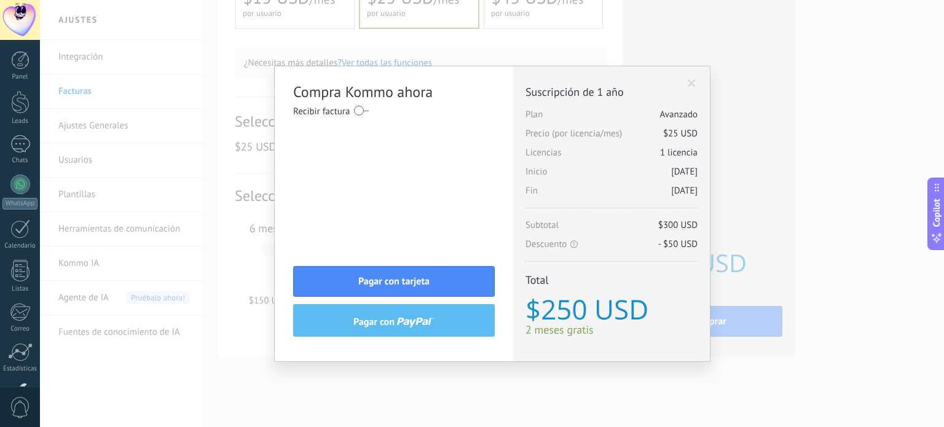
click at [366, 110] on label at bounding box center [361, 111] width 15 height 20
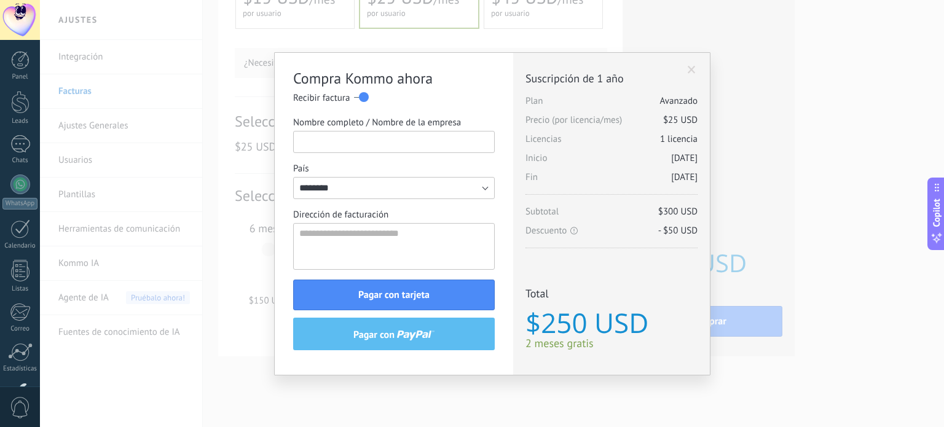
click at [388, 137] on input "Nombre completo / Nombre de la empresa" at bounding box center [394, 142] width 202 height 22
type input "*"
type input "**********"
click at [433, 234] on textarea "Dirección de facturación" at bounding box center [394, 246] width 202 height 47
type textarea "**********"
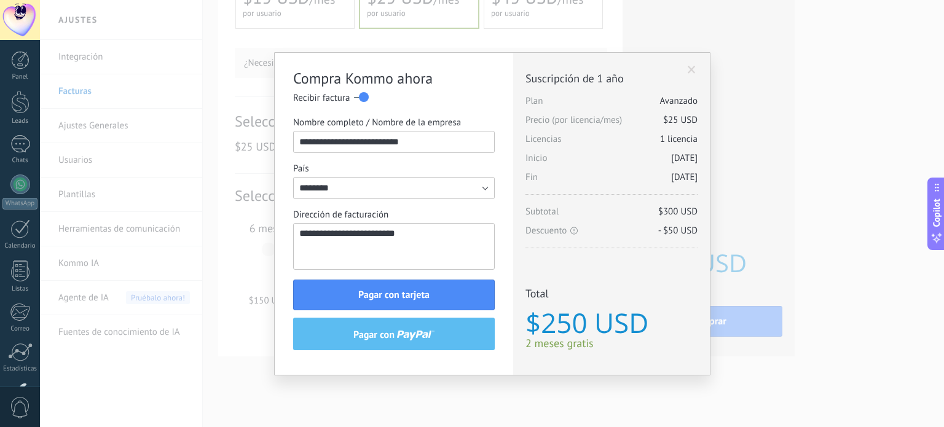
click at [287, 260] on div "**********" at bounding box center [394, 214] width 239 height 322
click at [437, 287] on button "Pagar con tarjeta" at bounding box center [394, 295] width 202 height 31
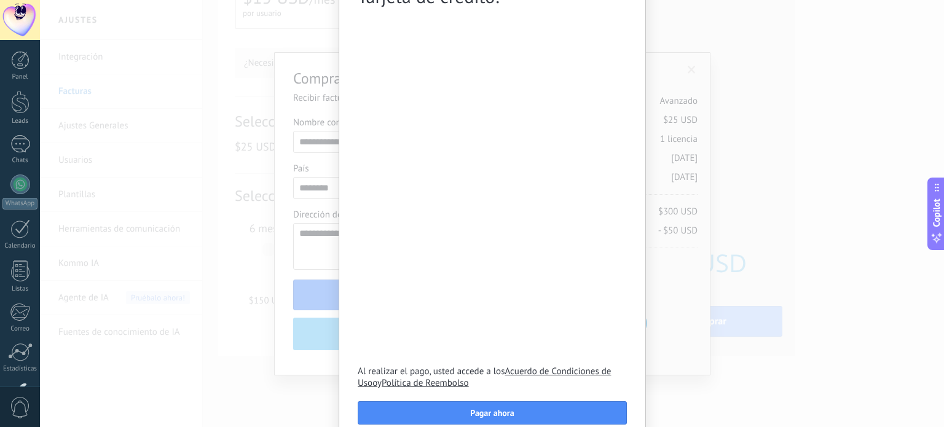
scroll to position [140, 0]
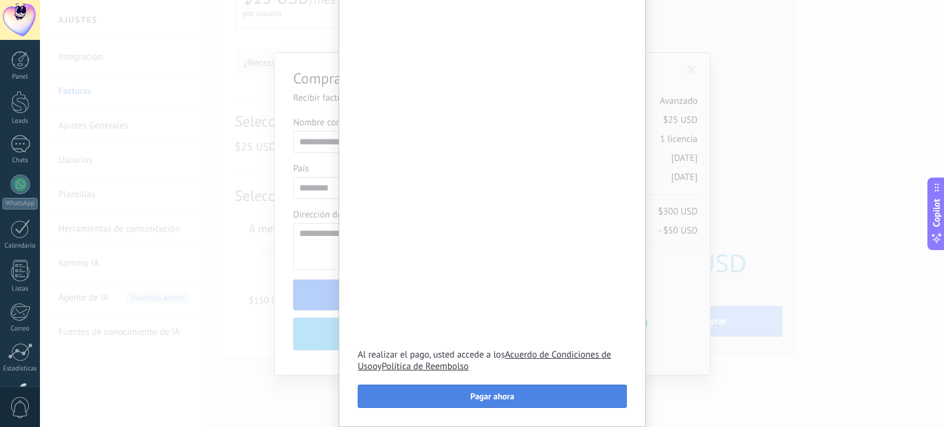
click at [536, 400] on button "Pagar ahora" at bounding box center [492, 396] width 269 height 23
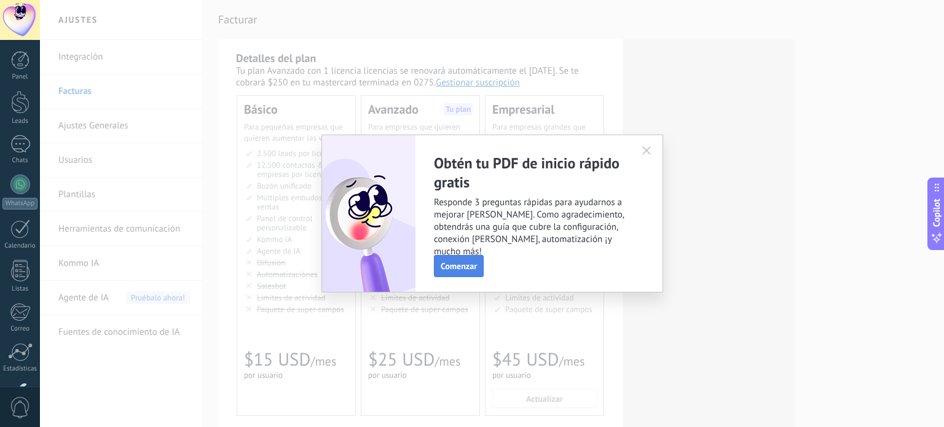
click at [467, 265] on span "Comenzar" at bounding box center [459, 266] width 36 height 9
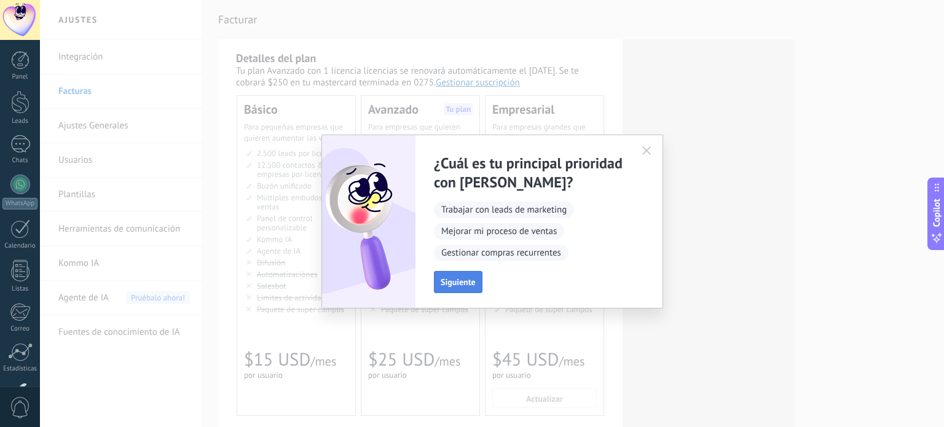
click at [462, 287] on span "Siguiente" at bounding box center [458, 282] width 35 height 9
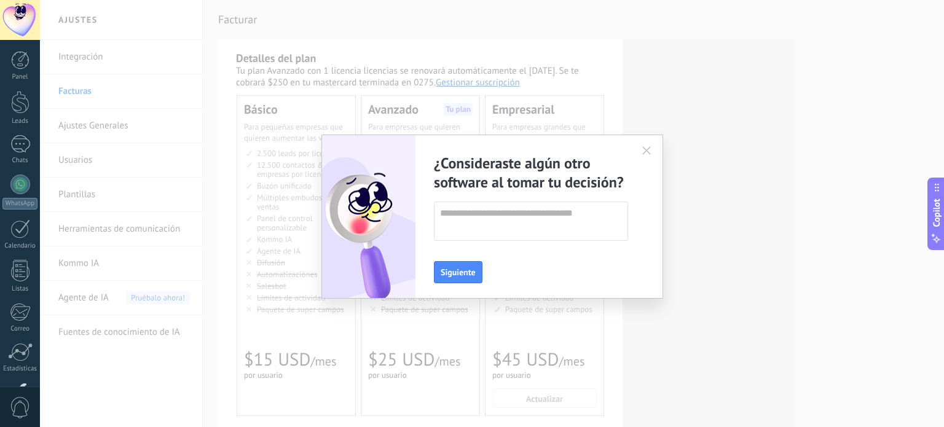
click at [652, 149] on button "button" at bounding box center [647, 150] width 20 height 18
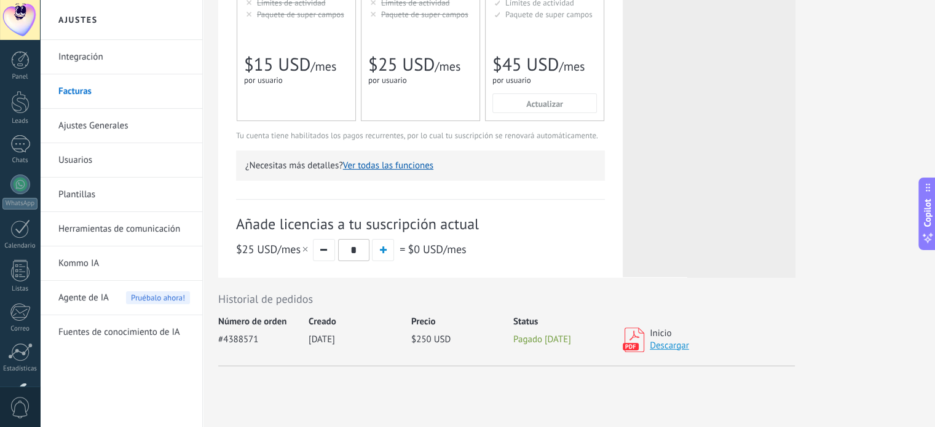
scroll to position [307, 0]
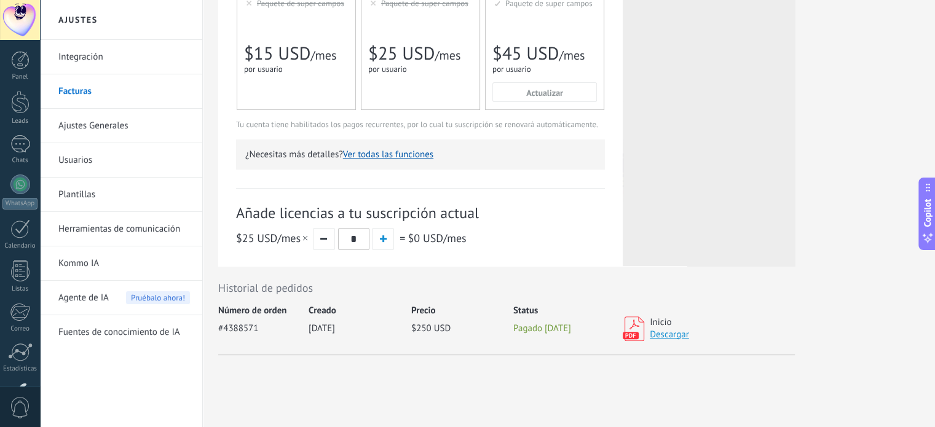
click at [678, 335] on link "Descargar" at bounding box center [669, 335] width 39 height 12
click at [832, 280] on div "Detalles del plan Tu plan Avanzado con 1 licencia licencias se renovará automát…" at bounding box center [569, 60] width 702 height 654
